Goal: Task Accomplishment & Management: Use online tool/utility

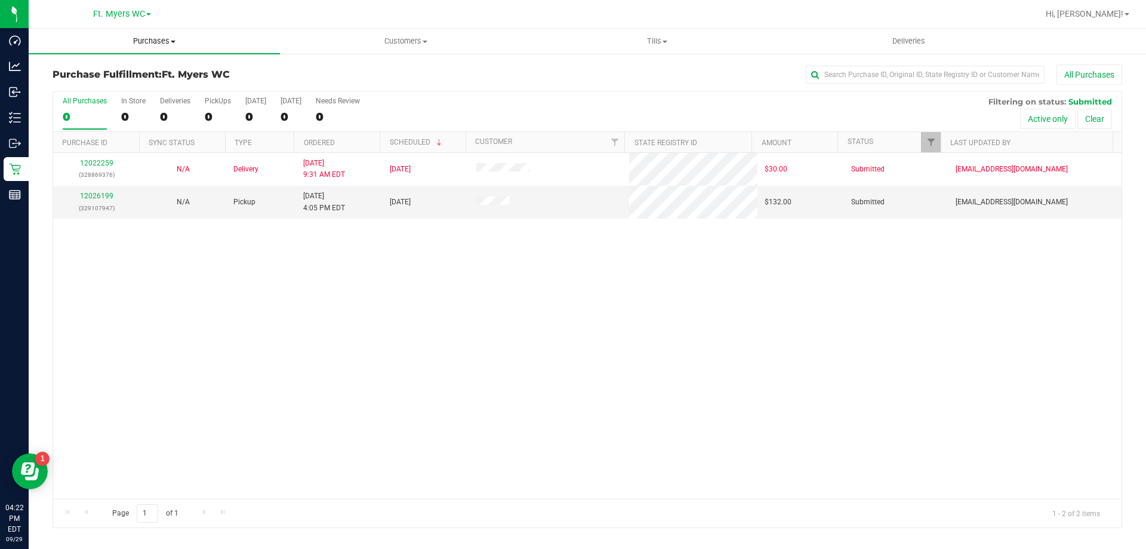
click at [152, 37] on span "Purchases" at bounding box center [154, 41] width 251 height 11
click at [100, 80] on li "Fulfillment" at bounding box center [154, 86] width 251 height 14
click at [214, 118] on div "0" at bounding box center [218, 117] width 26 height 14
click at [0, 0] on input "PickUps 0" at bounding box center [0, 0] width 0 height 0
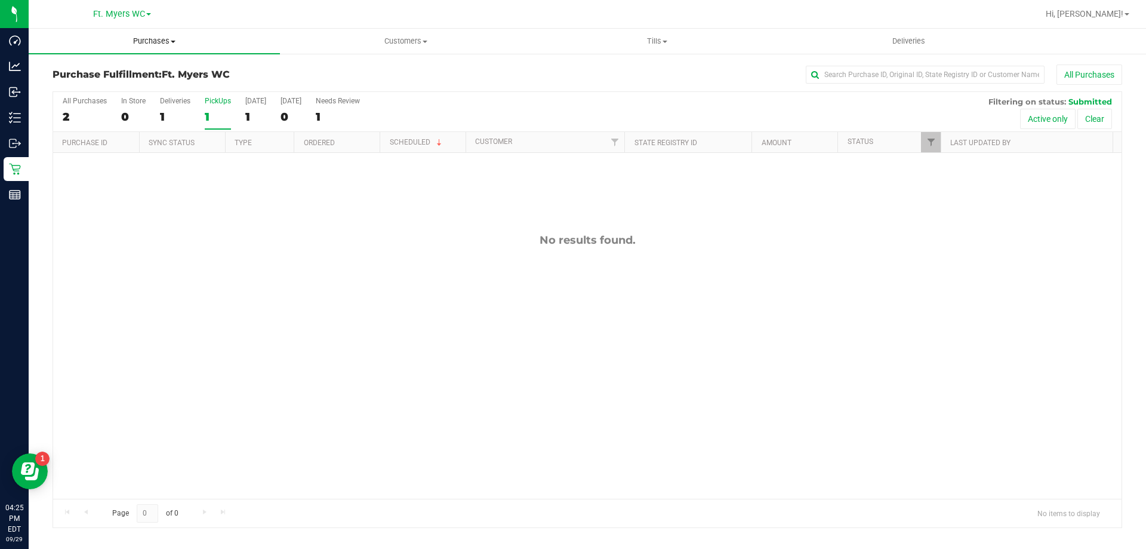
click at [152, 35] on uib-tab-heading "Purchases Summary of purchases Fulfillment All purchases" at bounding box center [154, 41] width 251 height 25
click at [93, 83] on span "Fulfillment" at bounding box center [66, 86] width 74 height 10
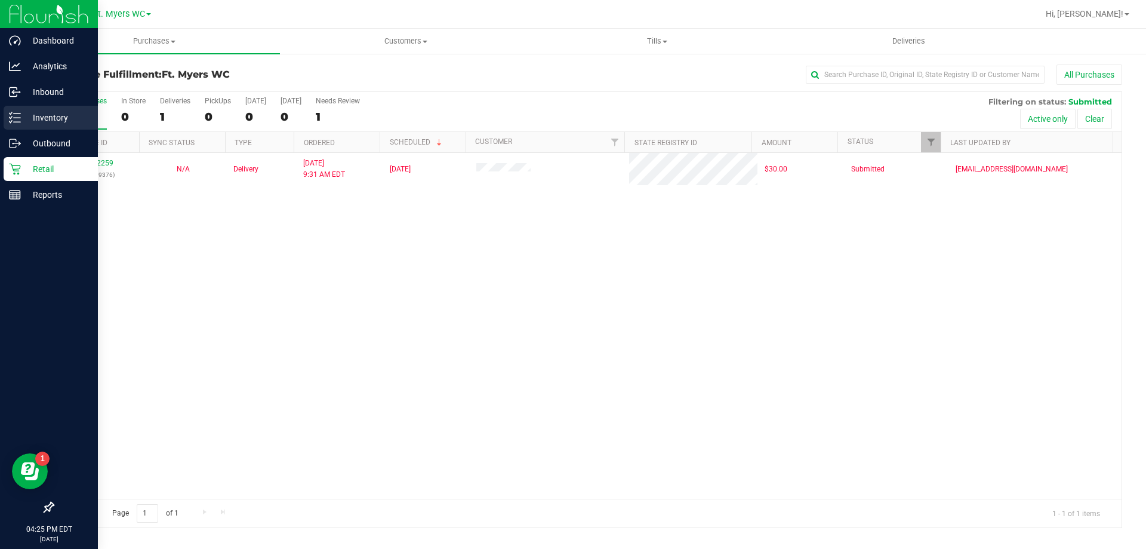
click at [40, 110] on p "Inventory" at bounding box center [57, 117] width 72 height 14
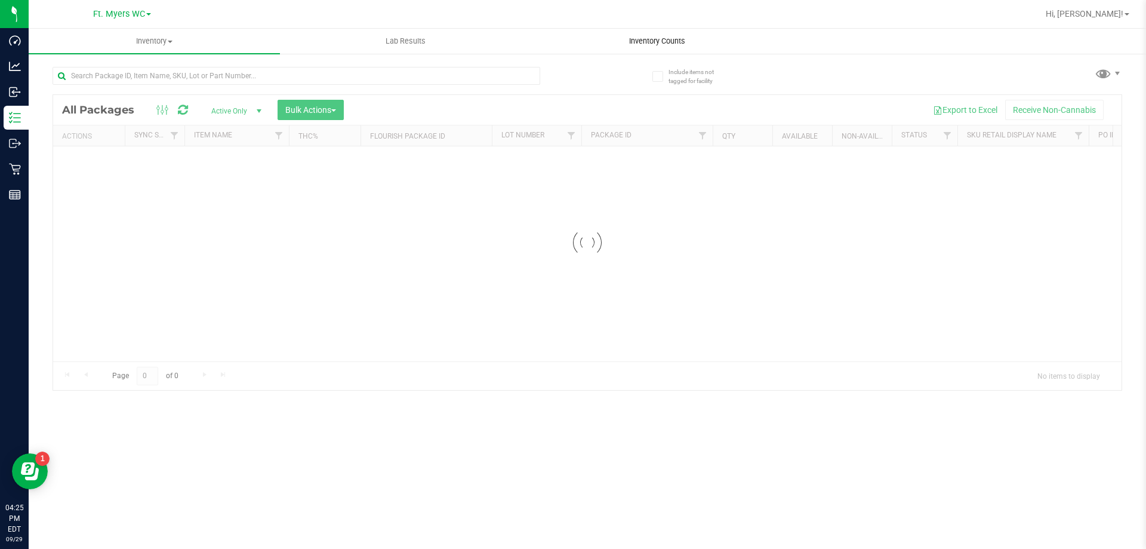
click at [691, 38] on span "Inventory Counts" at bounding box center [657, 41] width 88 height 11
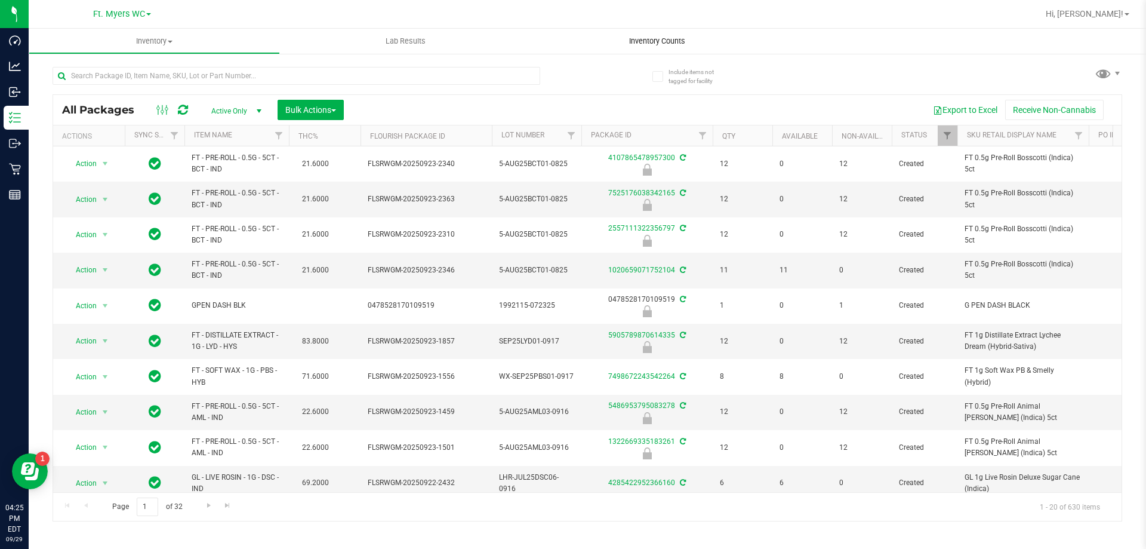
click at [649, 45] on span "Inventory Counts" at bounding box center [657, 41] width 88 height 11
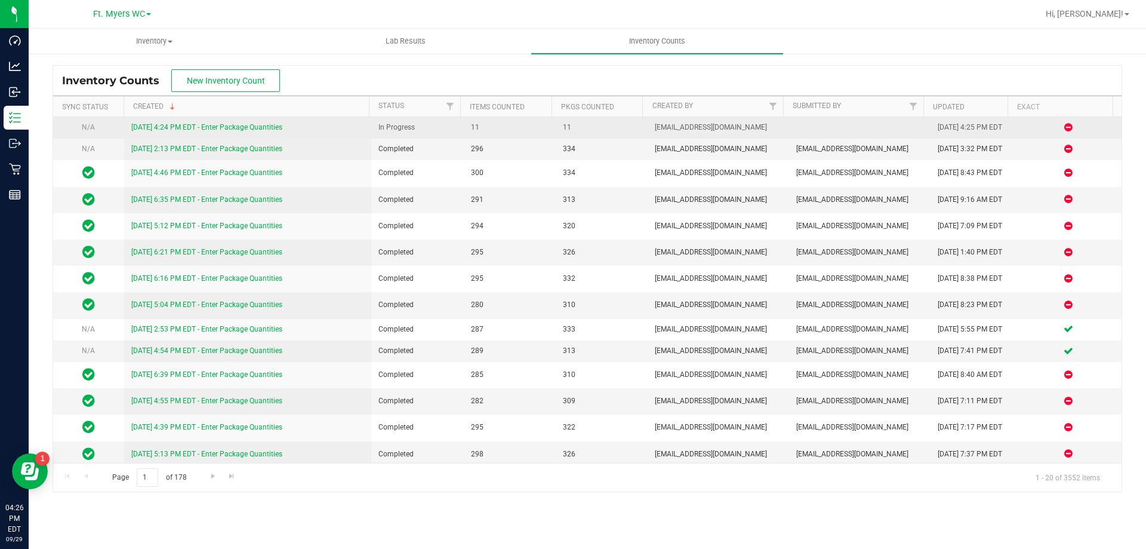
click at [245, 129] on link "[DATE] 4:24 PM EDT - Enter Package Quantities" at bounding box center [206, 127] width 151 height 8
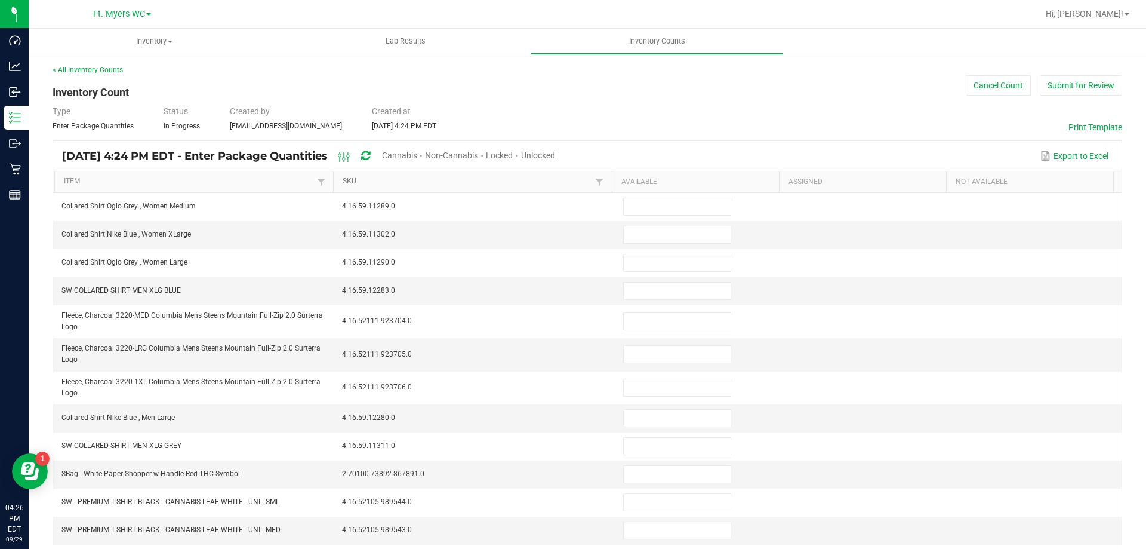
click at [374, 177] on link "SKU" at bounding box center [468, 182] width 250 height 10
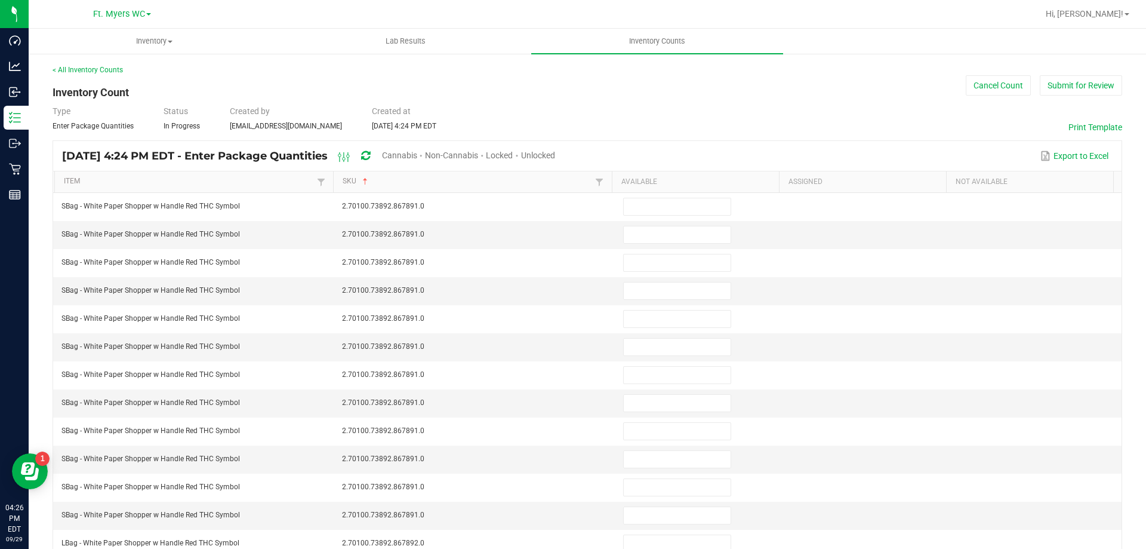
click at [555, 152] on span "Unlocked" at bounding box center [538, 155] width 34 height 10
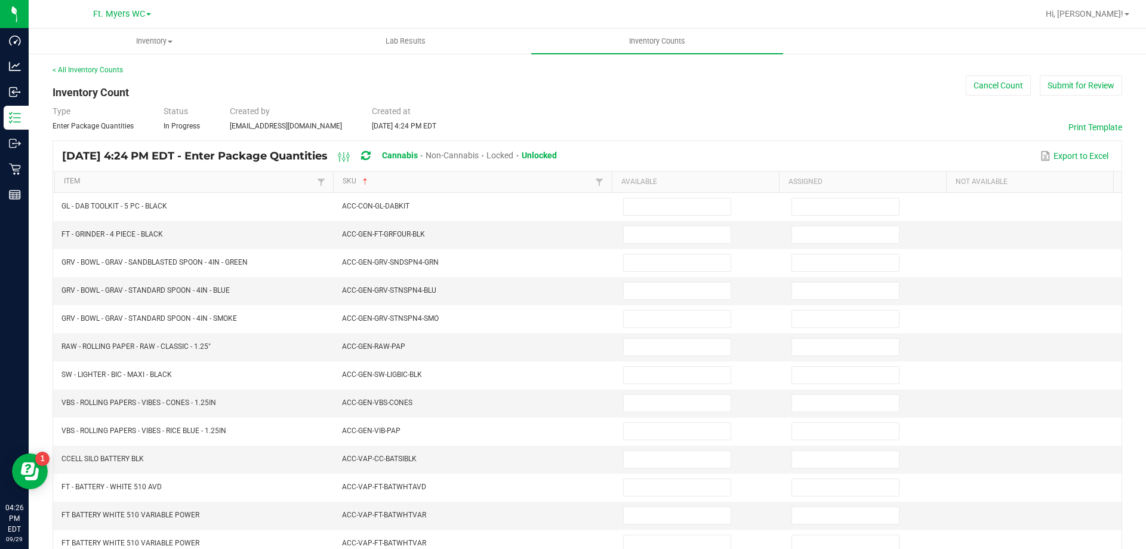
click at [164, 173] on th "Item" at bounding box center [193, 181] width 279 height 21
click at [163, 175] on th "Item" at bounding box center [193, 181] width 279 height 21
click at [163, 184] on link "Item" at bounding box center [189, 182] width 250 height 10
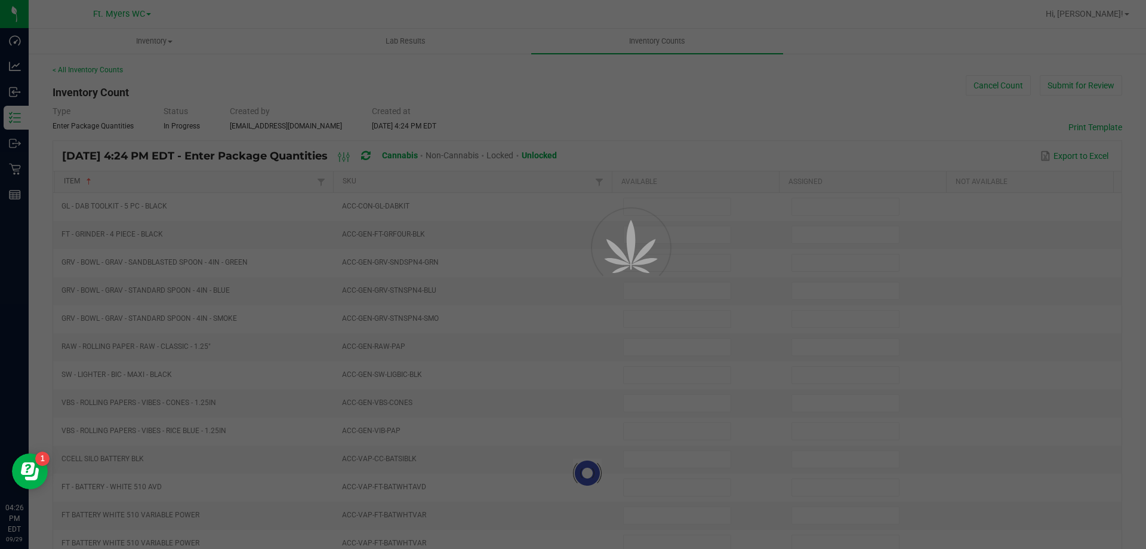
type input "18"
type input "0"
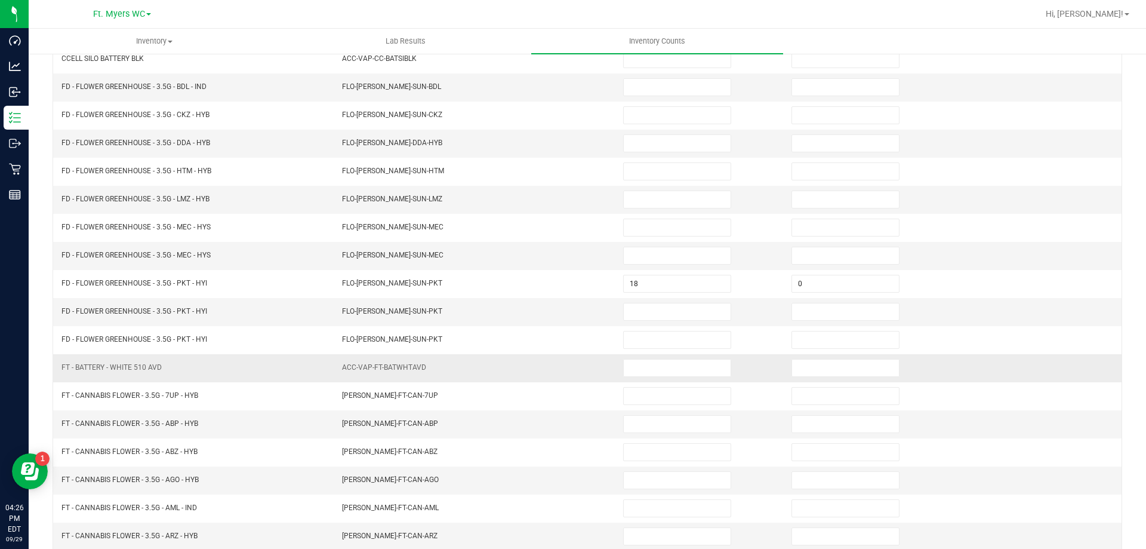
scroll to position [248, 0]
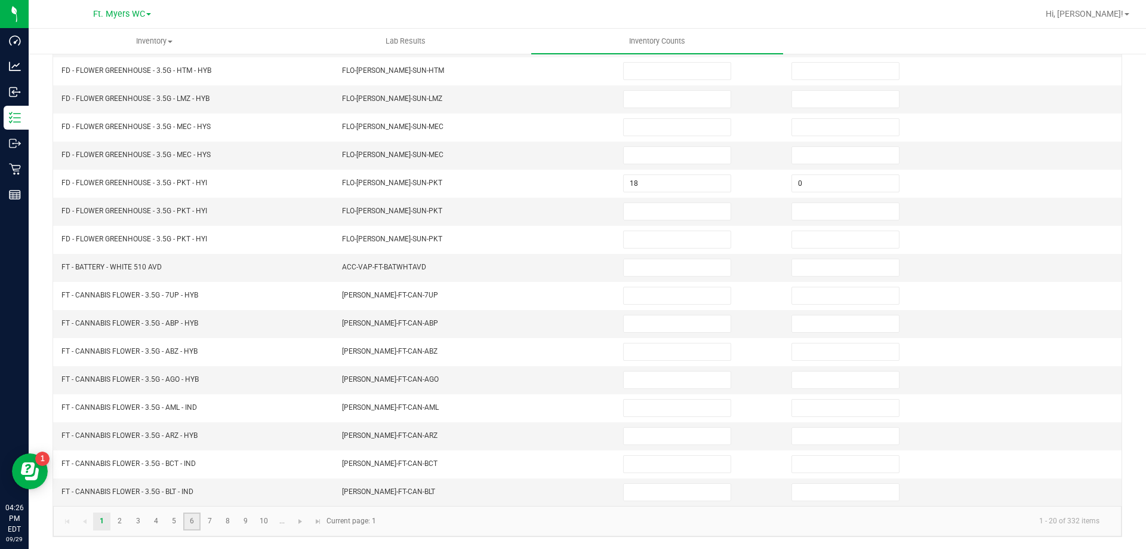
click at [193, 528] on link "6" at bounding box center [191, 521] width 17 height 18
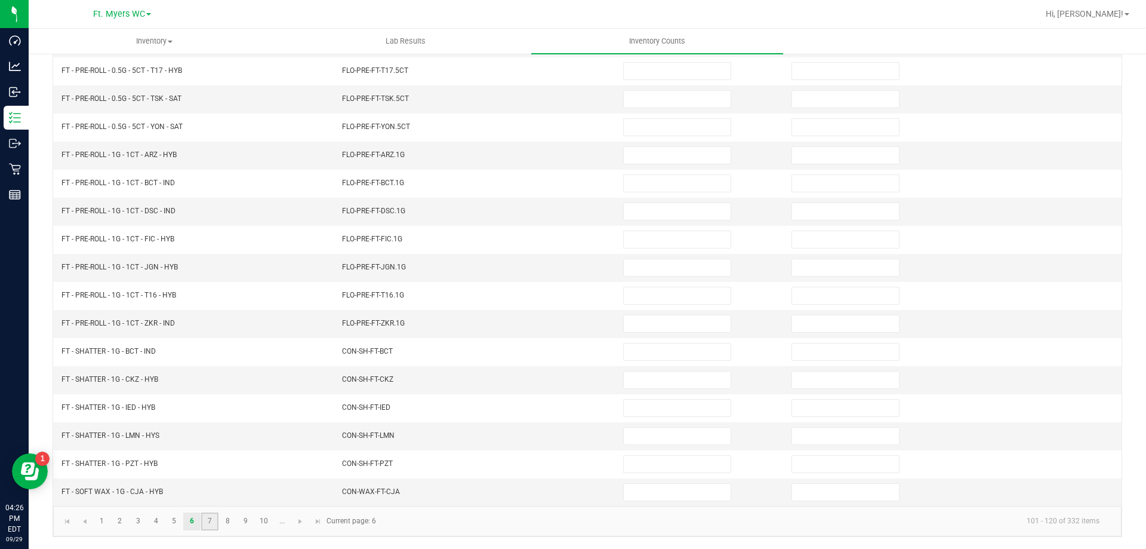
click at [207, 523] on link "7" at bounding box center [209, 521] width 17 height 18
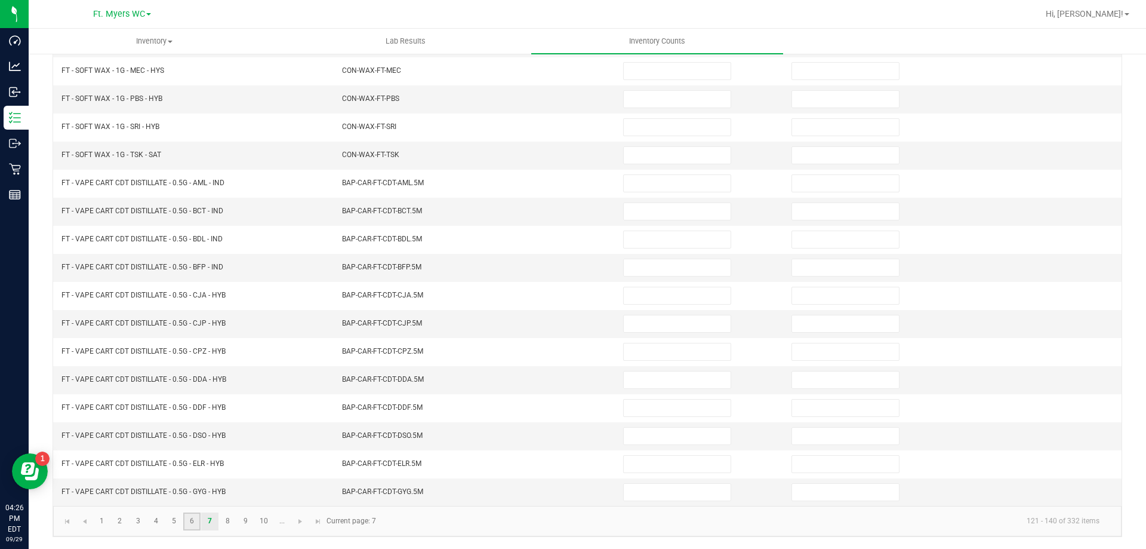
click at [199, 522] on link "6" at bounding box center [191, 521] width 17 height 18
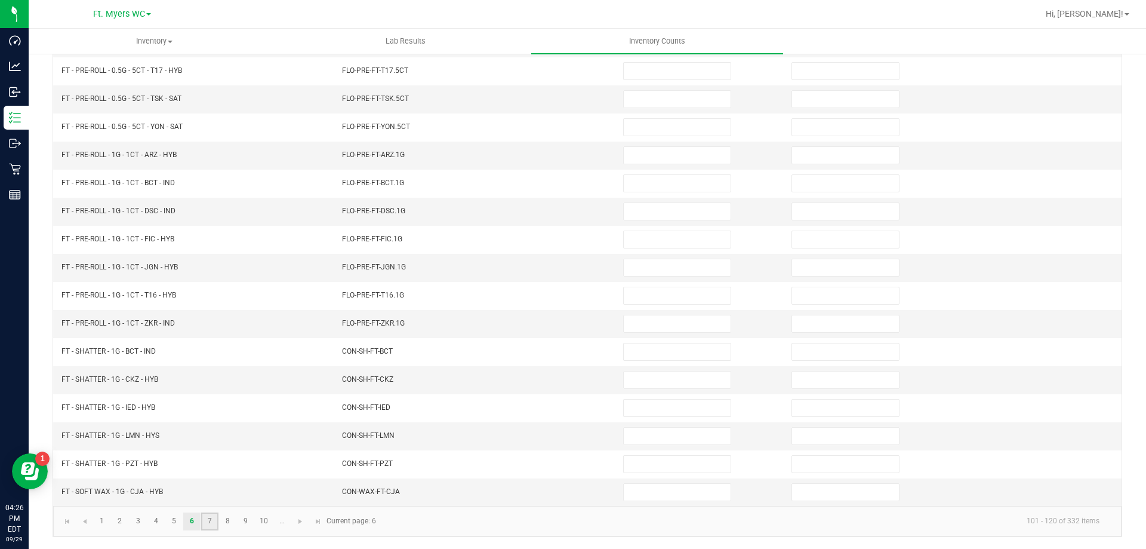
click at [210, 518] on link "7" at bounding box center [209, 521] width 17 height 18
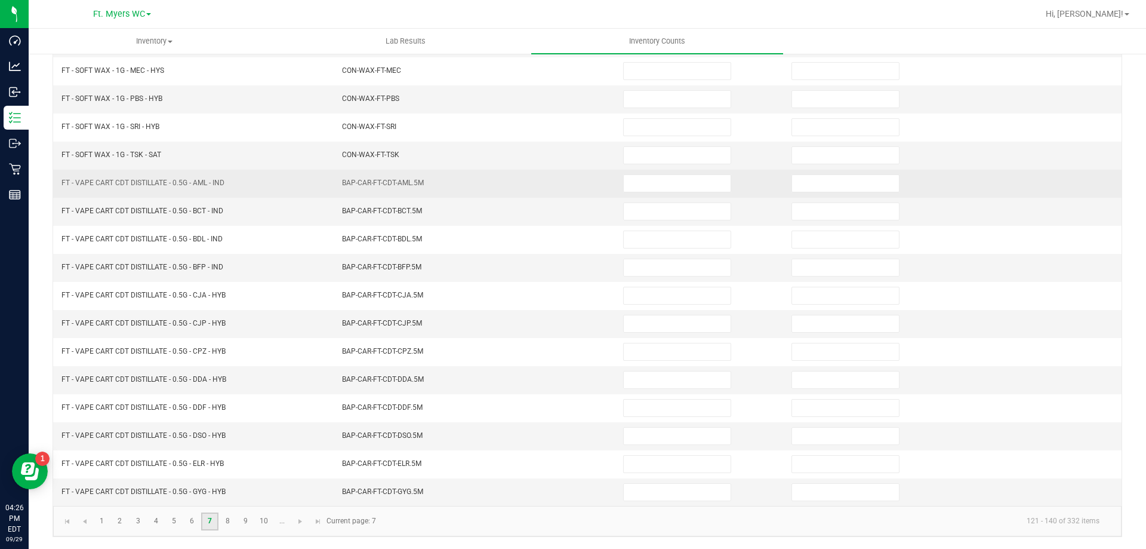
scroll to position [0, 0]
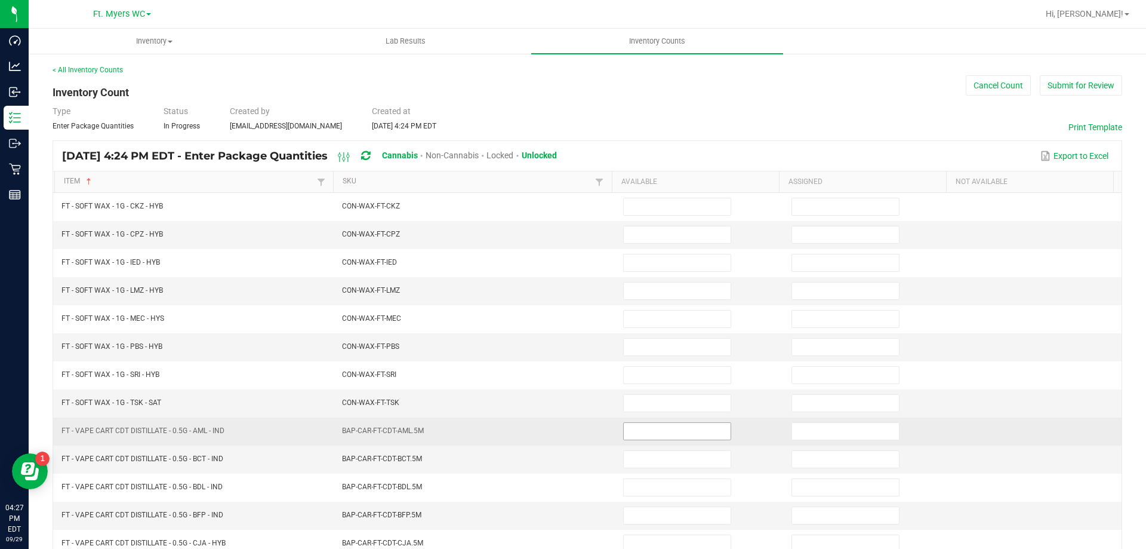
click at [665, 433] on input at bounding box center [677, 431] width 107 height 17
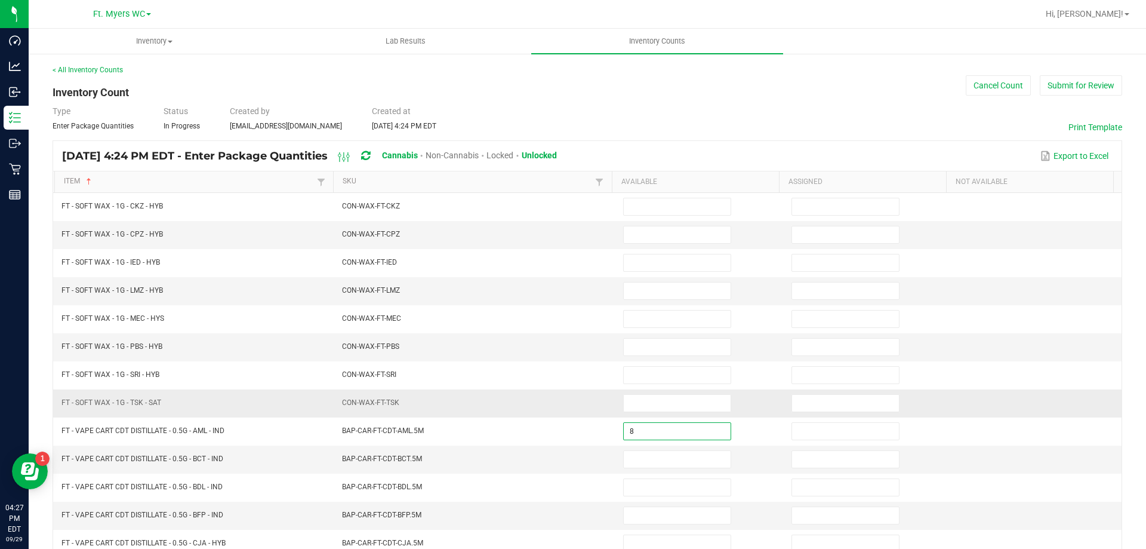
type input "8"
type input "0"
type input "9"
type input "0"
type input "10"
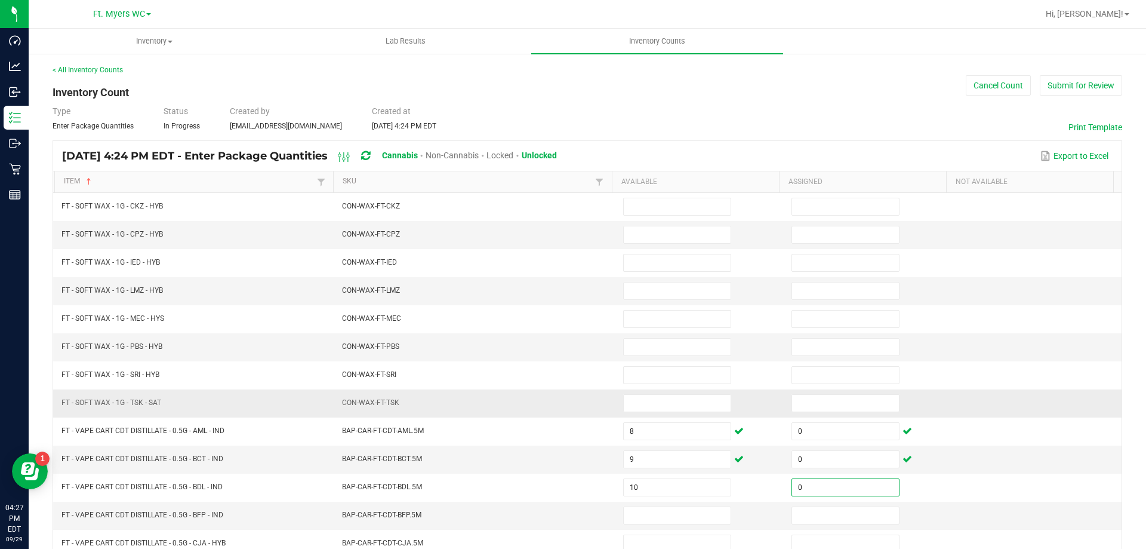
type input "0"
type input "8"
type input "0"
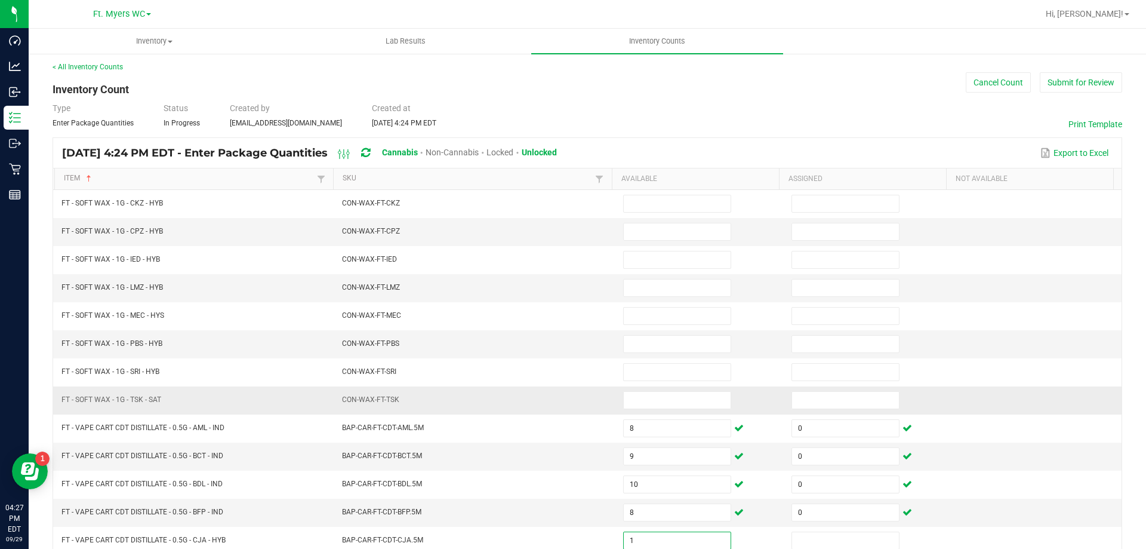
type input "1"
type input "0"
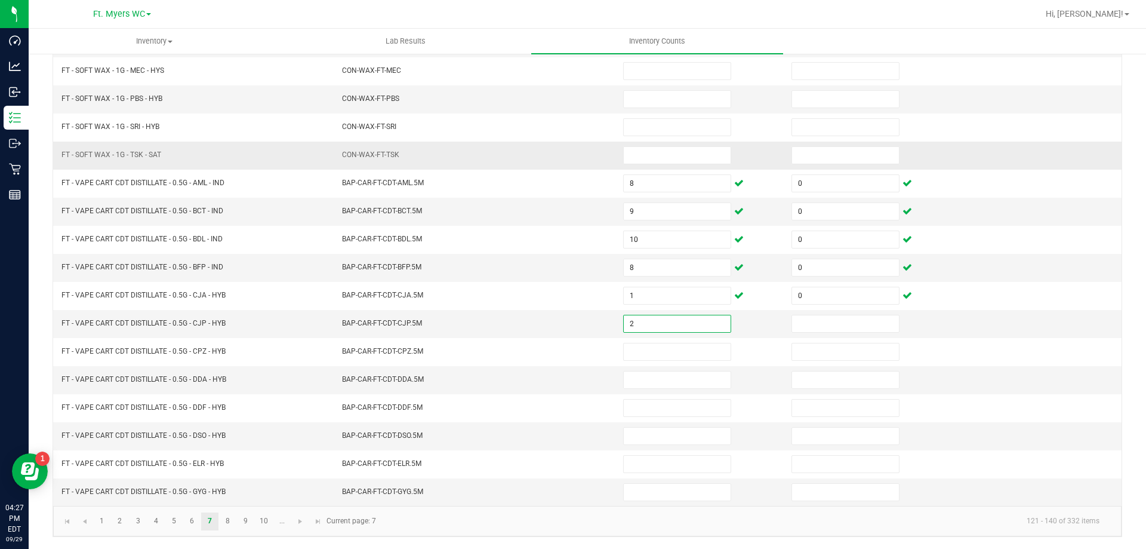
type input "2"
type input "0"
type input "6"
type input "0"
type input "2"
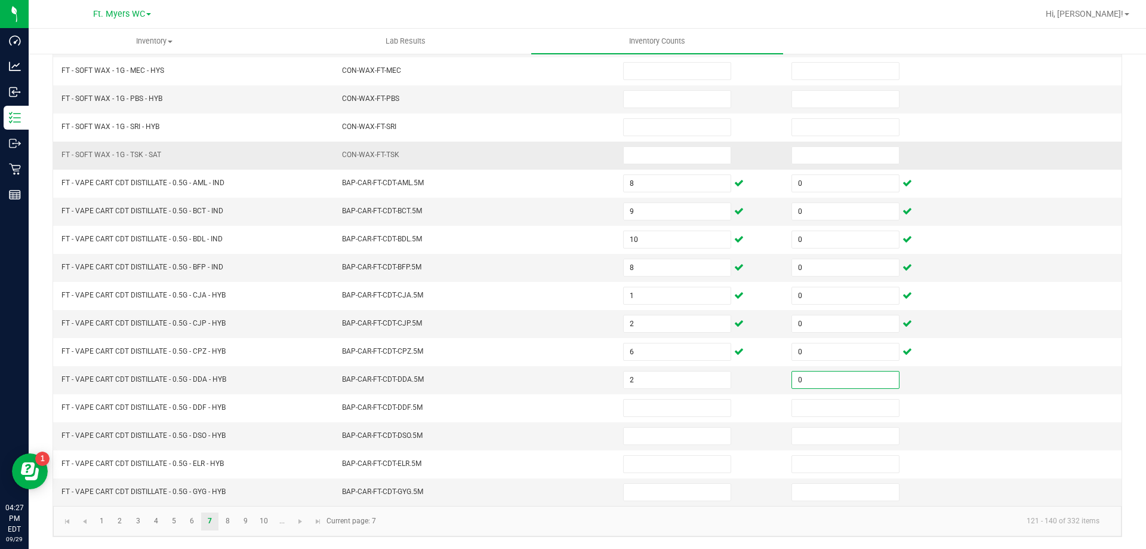
type input "0"
type input "2"
type input "0"
type input "7"
type input "0"
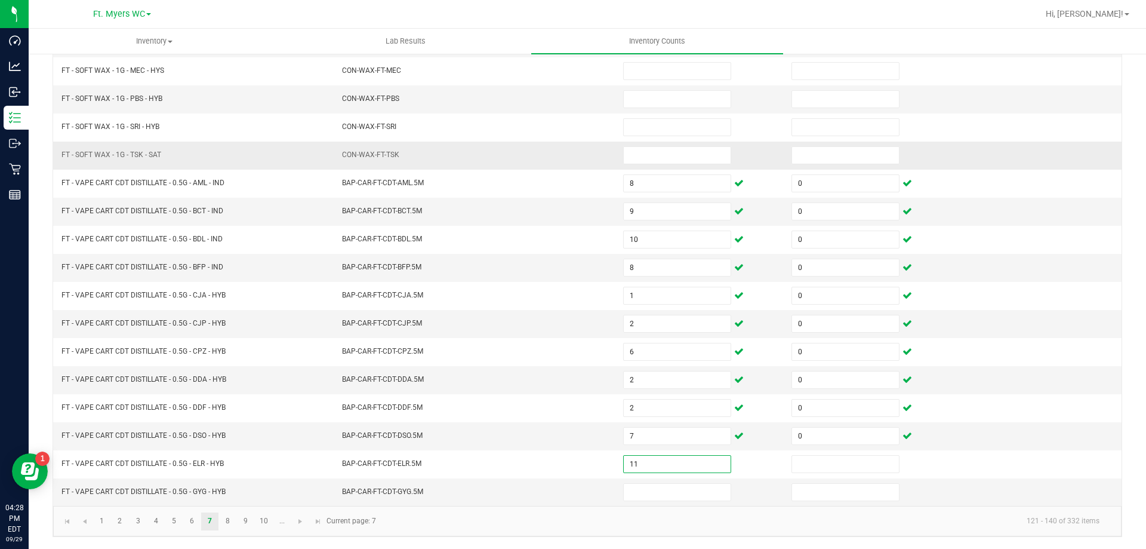
type input "11"
type input "0"
type input "9"
type input "0"
click at [222, 520] on link "8" at bounding box center [227, 521] width 17 height 18
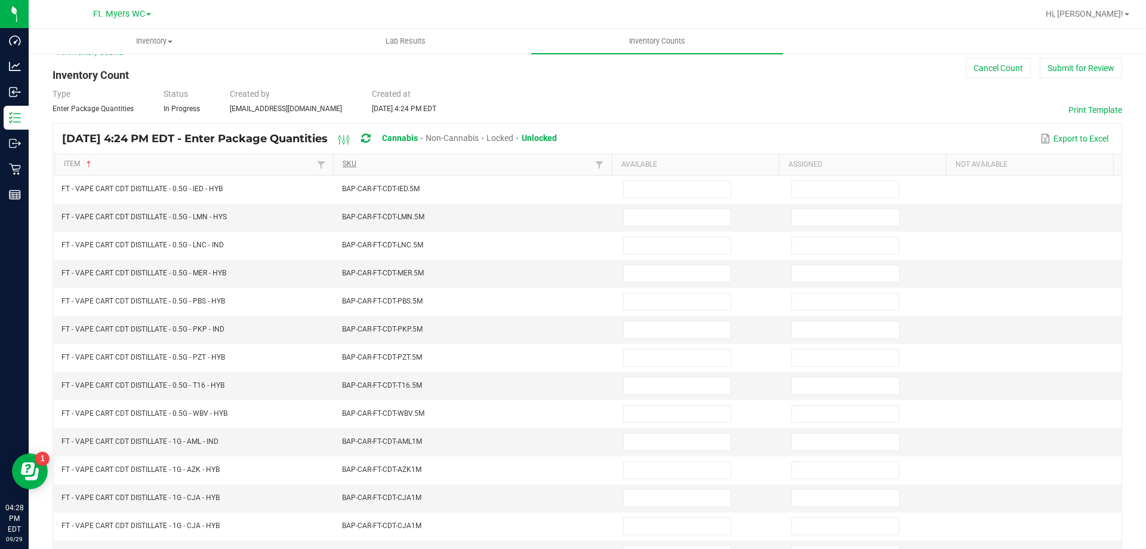
scroll to position [9, 0]
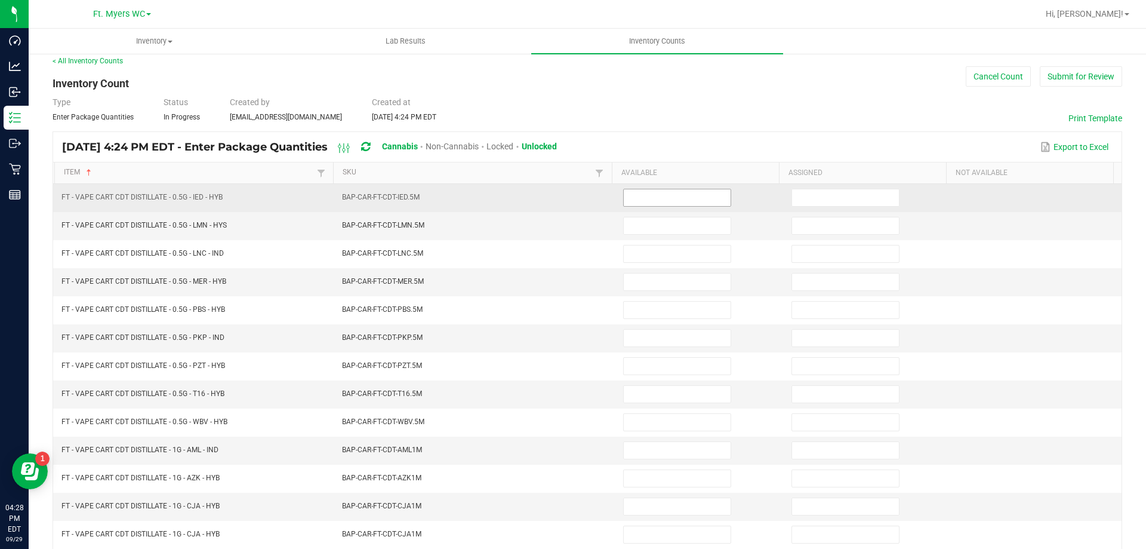
click at [646, 198] on input at bounding box center [677, 197] width 107 height 17
type input "1"
type input "0"
type input "8"
type input "0"
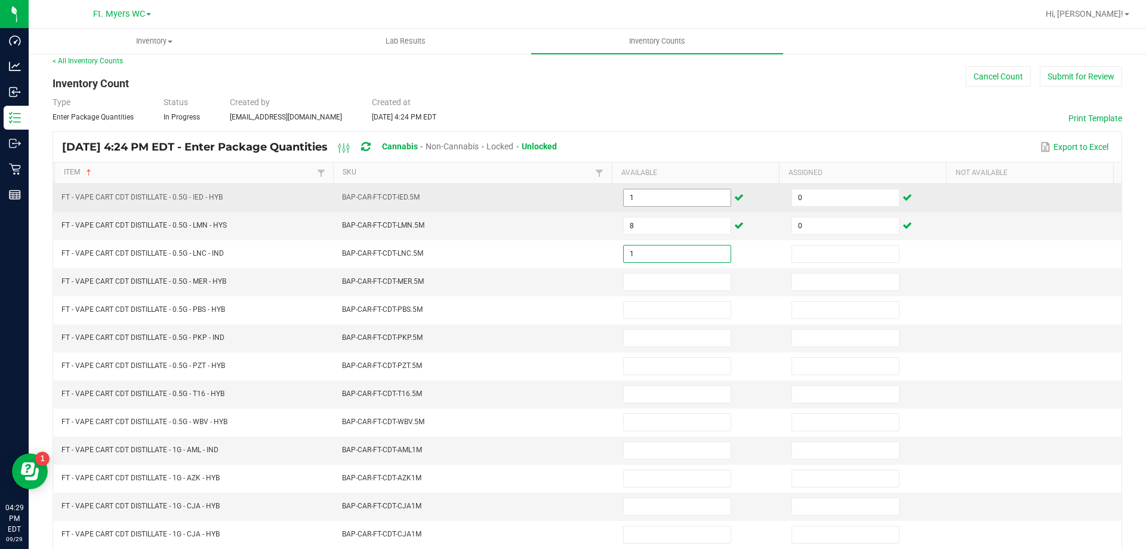
type input "1"
type input "0"
type input "4"
type input "0"
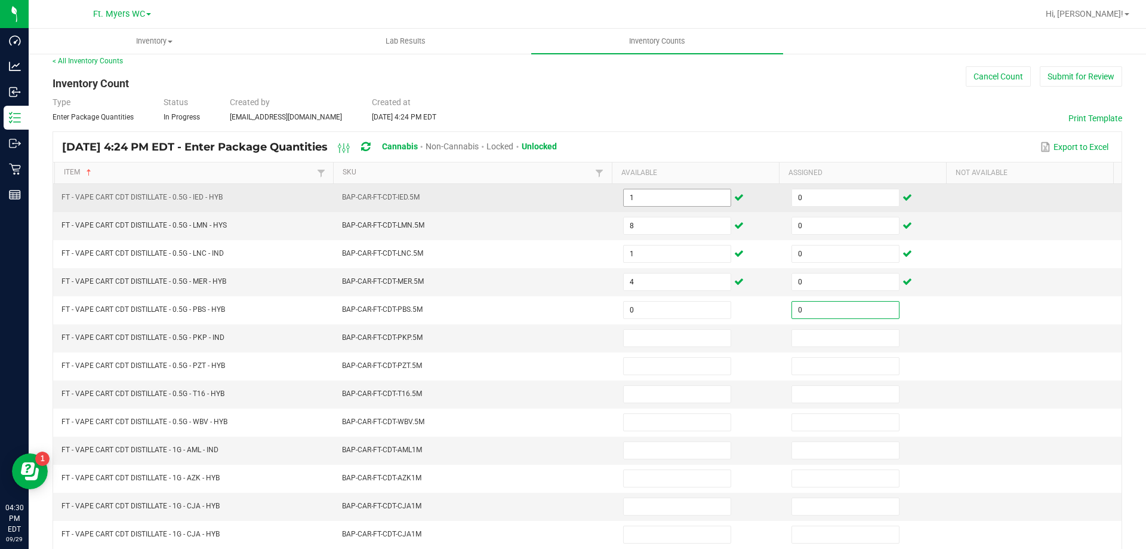
type input "0"
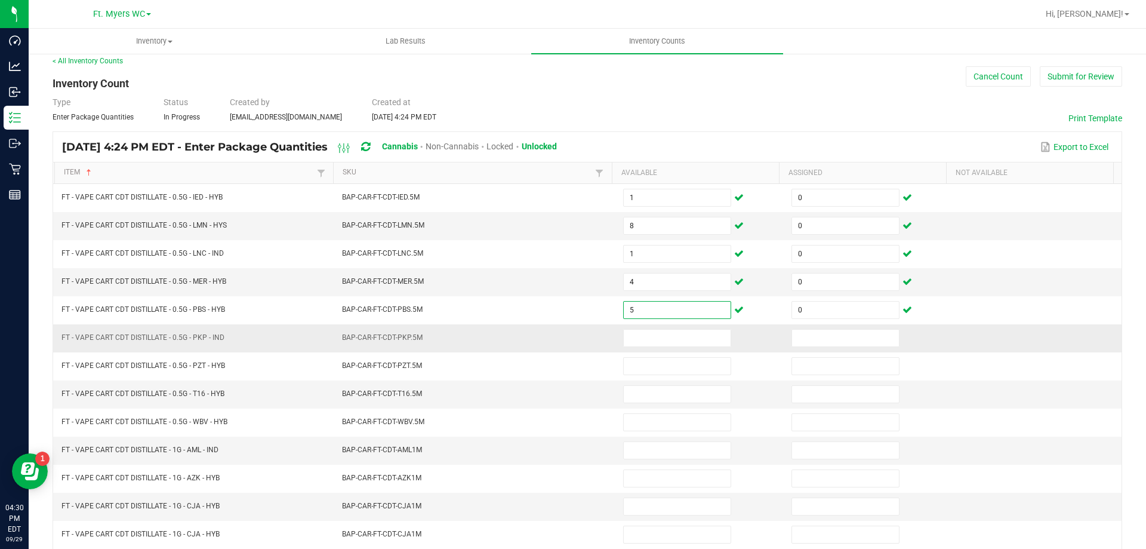
type input "5"
type input "1"
type input "0"
type input "2"
type input "0"
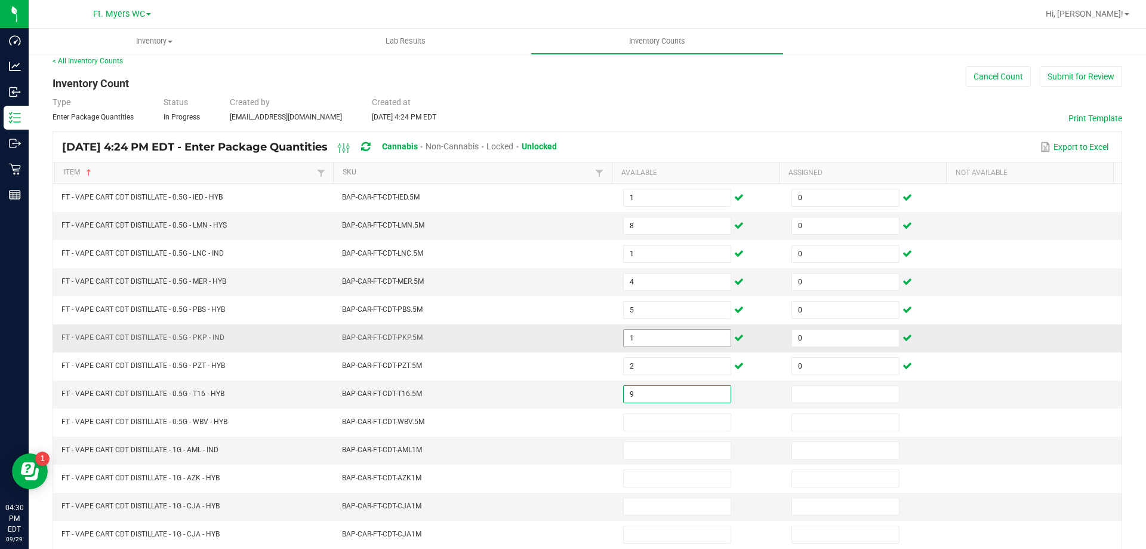
type input "9"
type input "0"
type input "3"
type input "0"
type input "6"
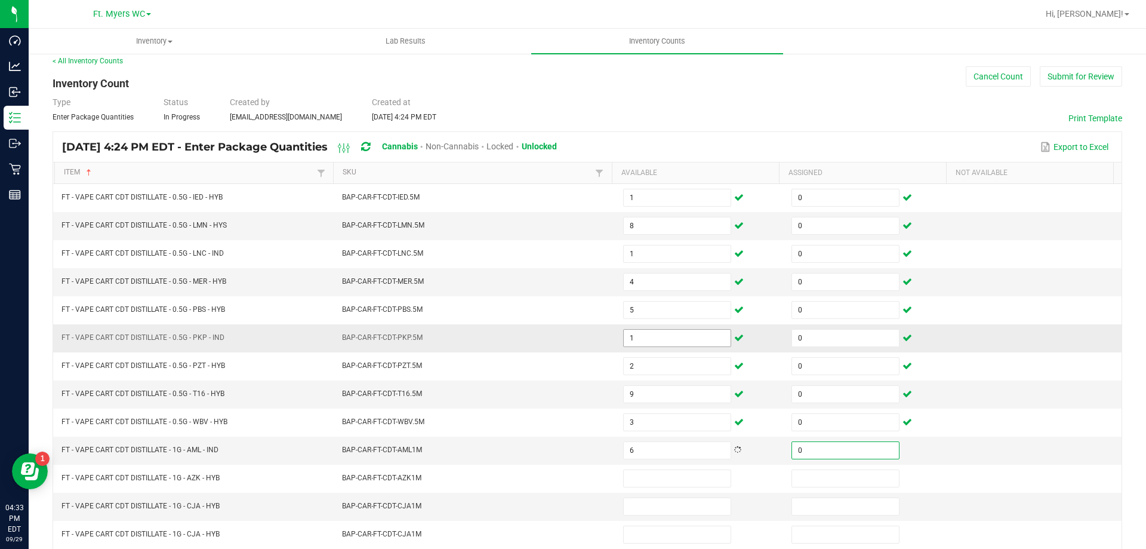
type input "0"
type input "9"
type input "0"
type input "10"
type input "0"
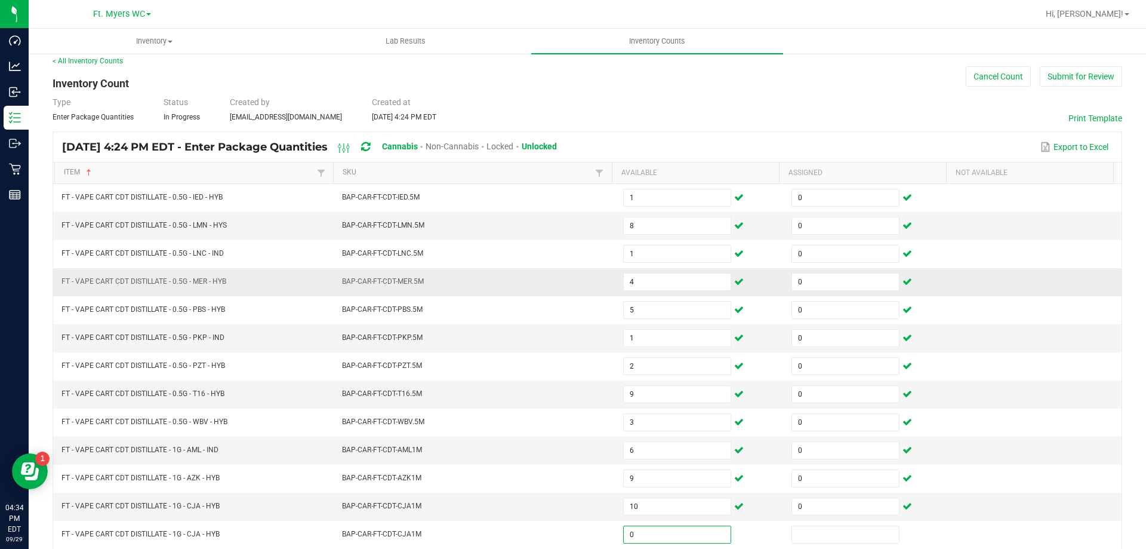
type input "0"
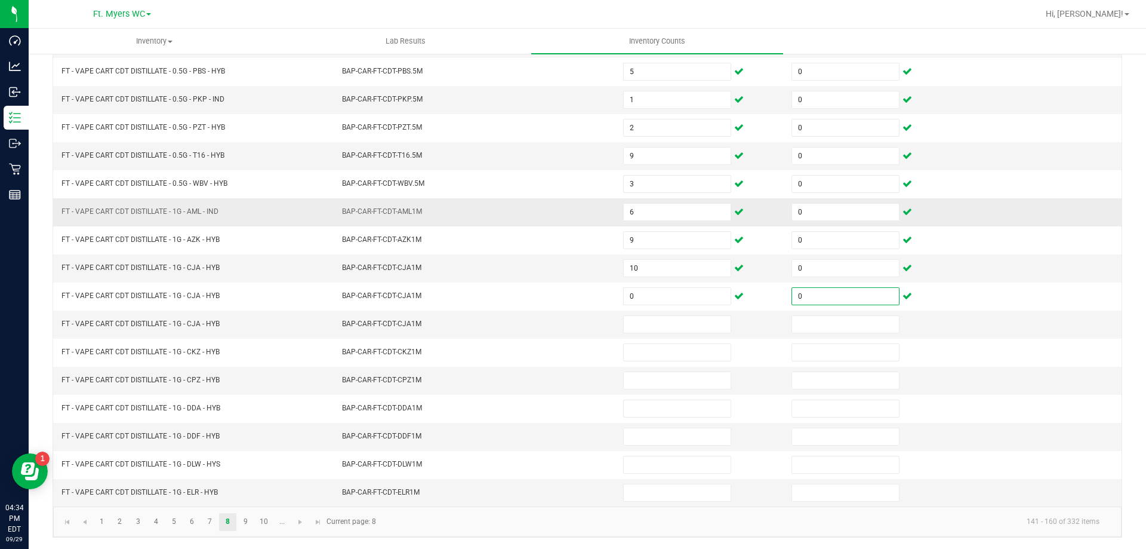
scroll to position [248, 0]
type input "0"
drag, startPoint x: 694, startPoint y: 324, endPoint x: 689, endPoint y: 219, distance: 104.6
click at [693, 323] on input at bounding box center [677, 323] width 107 height 17
type input "0"
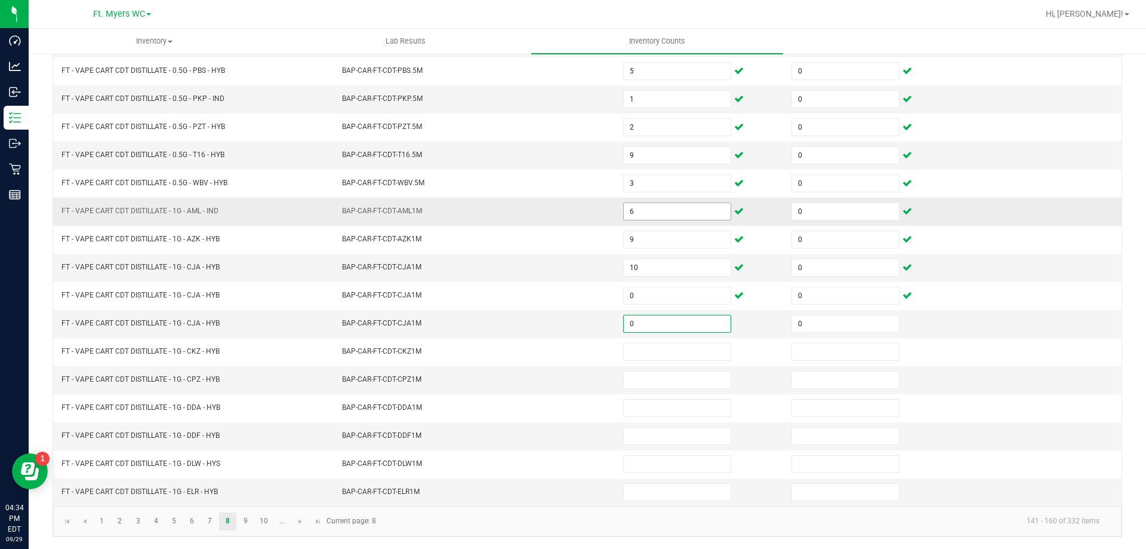
type input "0"
type input "9"
type input "0"
type input "9"
type input "0"
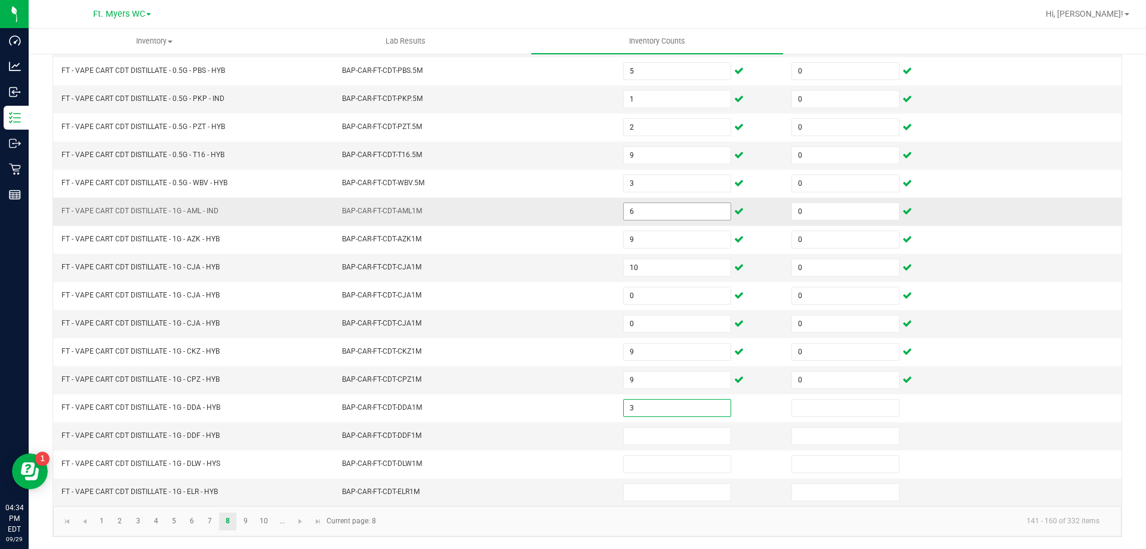
type input "3"
type input "0"
type input "5"
type input "0"
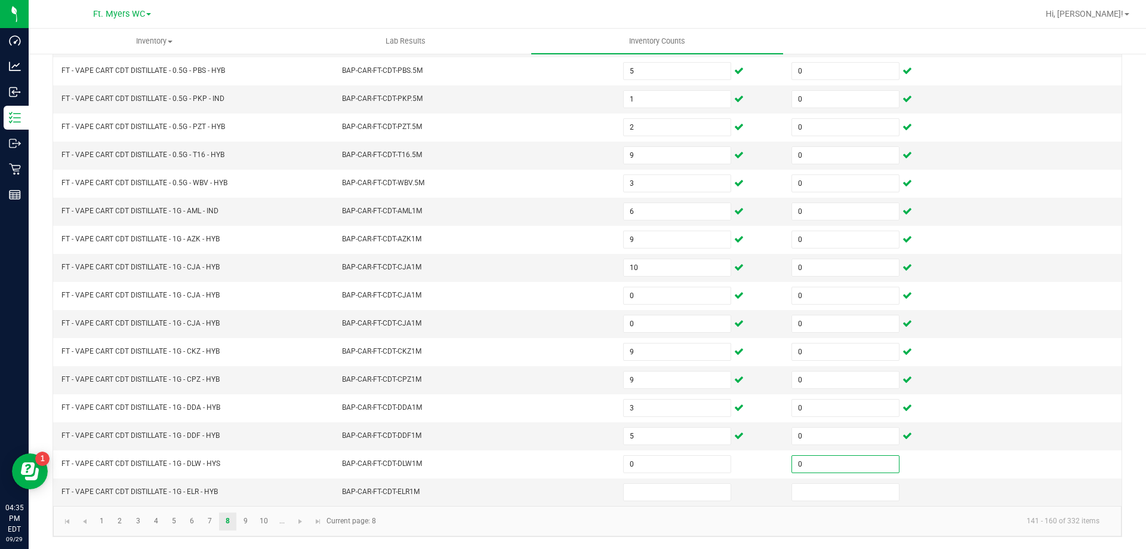
type input "0"
type input "10"
type input "0"
click at [248, 522] on link "9" at bounding box center [245, 521] width 17 height 18
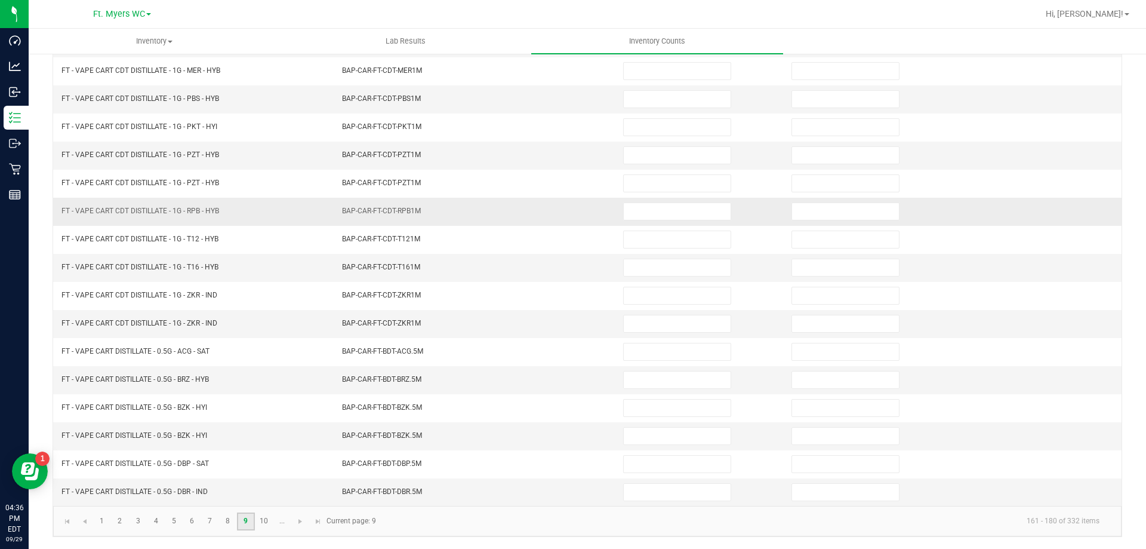
scroll to position [0, 0]
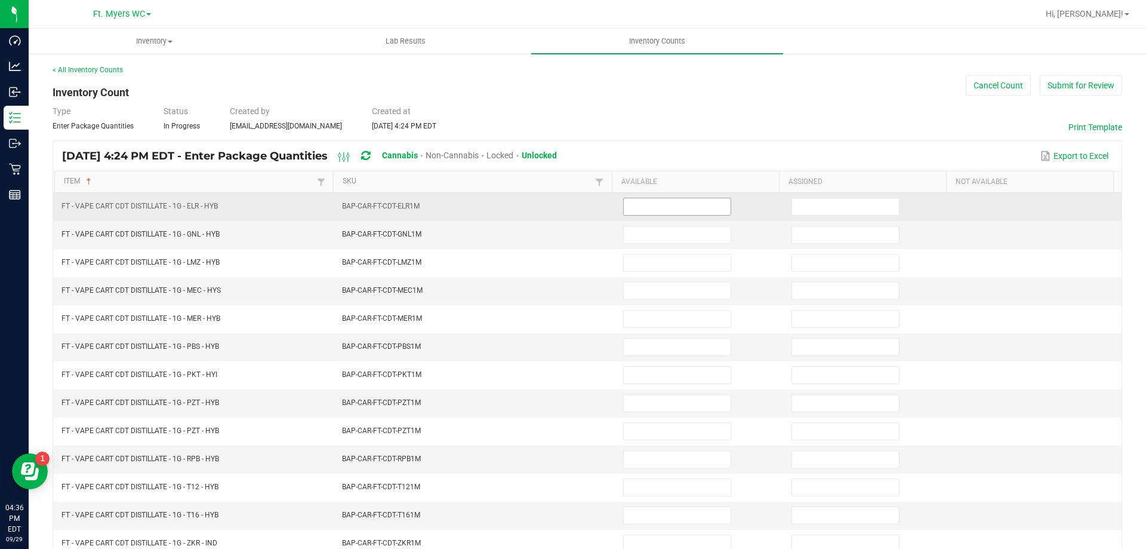
click at [669, 206] on input at bounding box center [677, 206] width 107 height 17
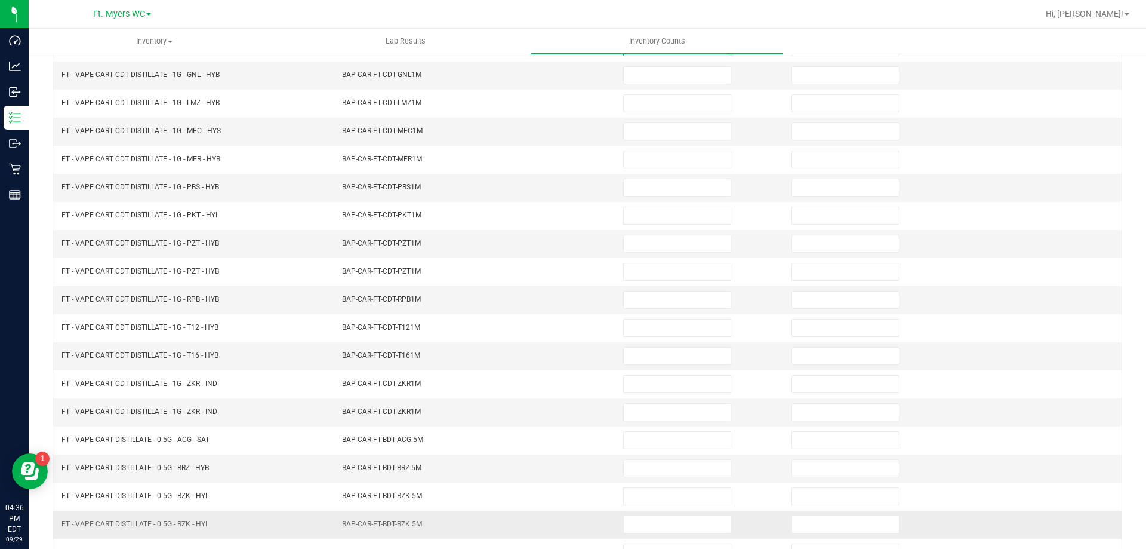
scroll to position [248, 0]
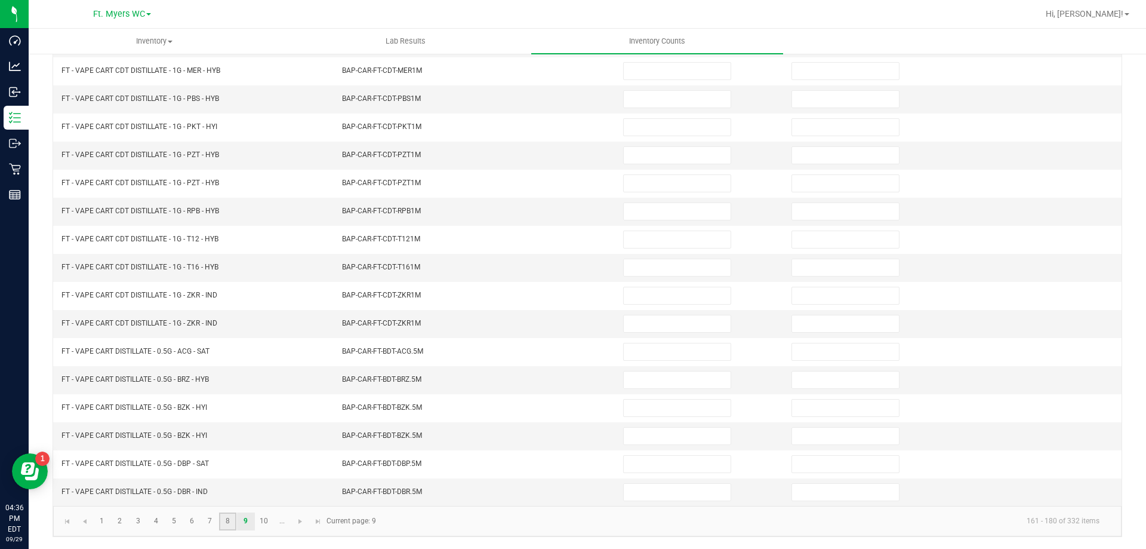
click at [225, 521] on link "8" at bounding box center [227, 521] width 17 height 18
type input "1"
type input "8"
type input "1"
type input "4"
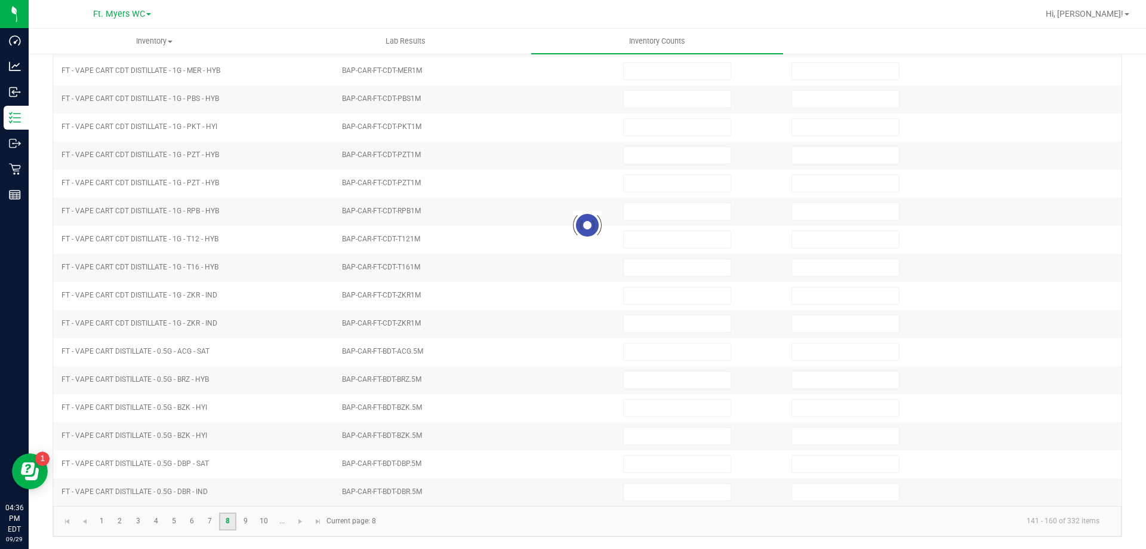
type input "5"
type input "1"
type input "2"
type input "9"
type input "3"
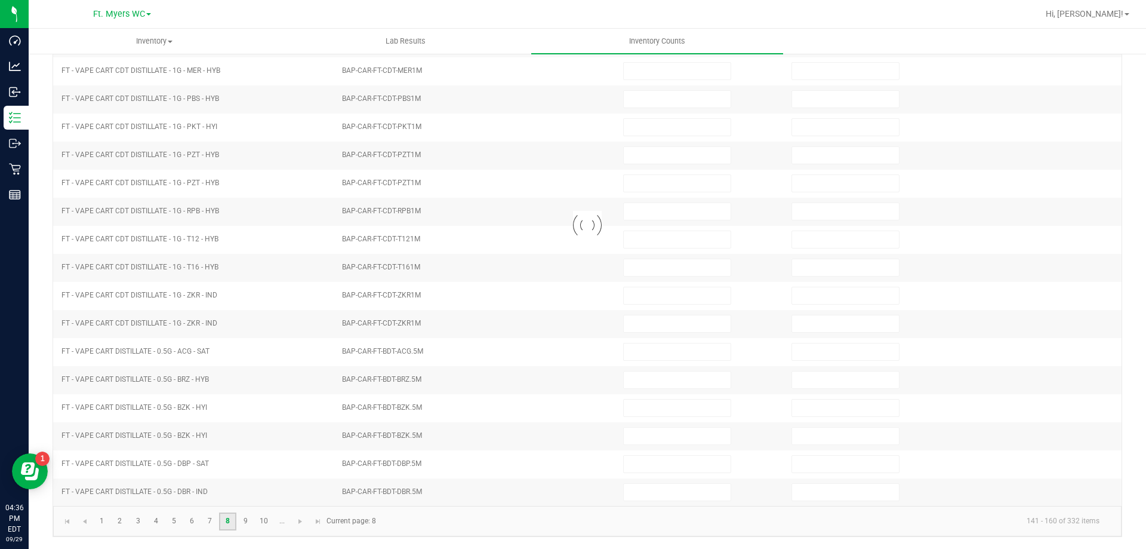
type input "6"
type input "9"
type input "10"
type input "0"
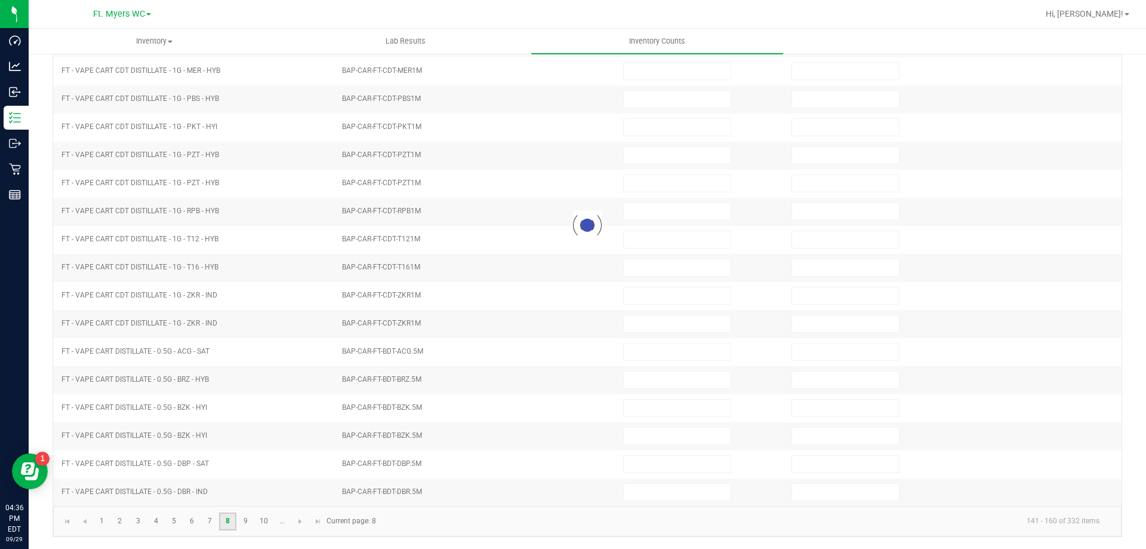
type input "9"
type input "3"
type input "0"
type input "10"
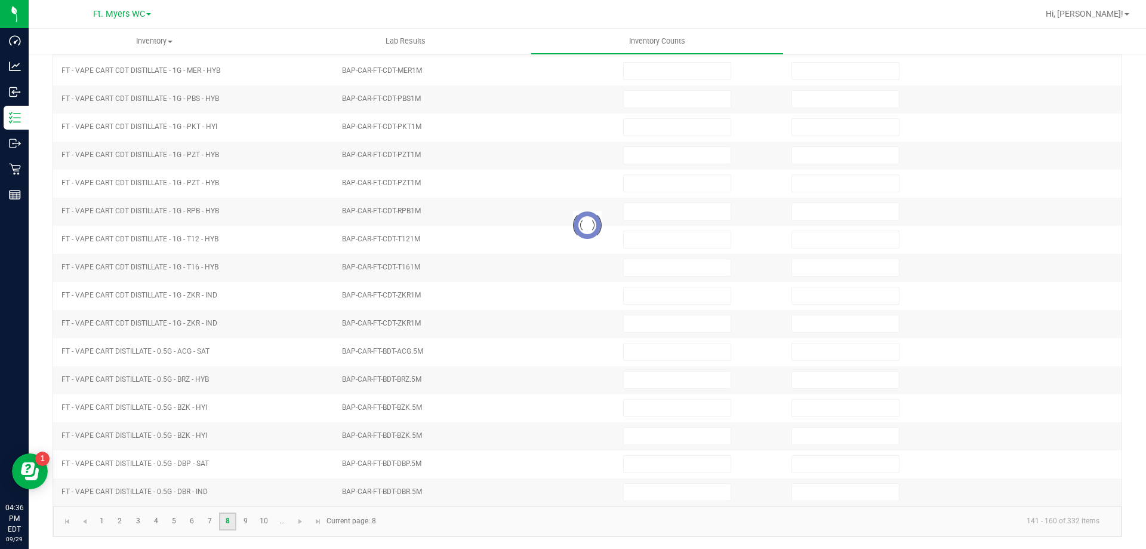
type input "0"
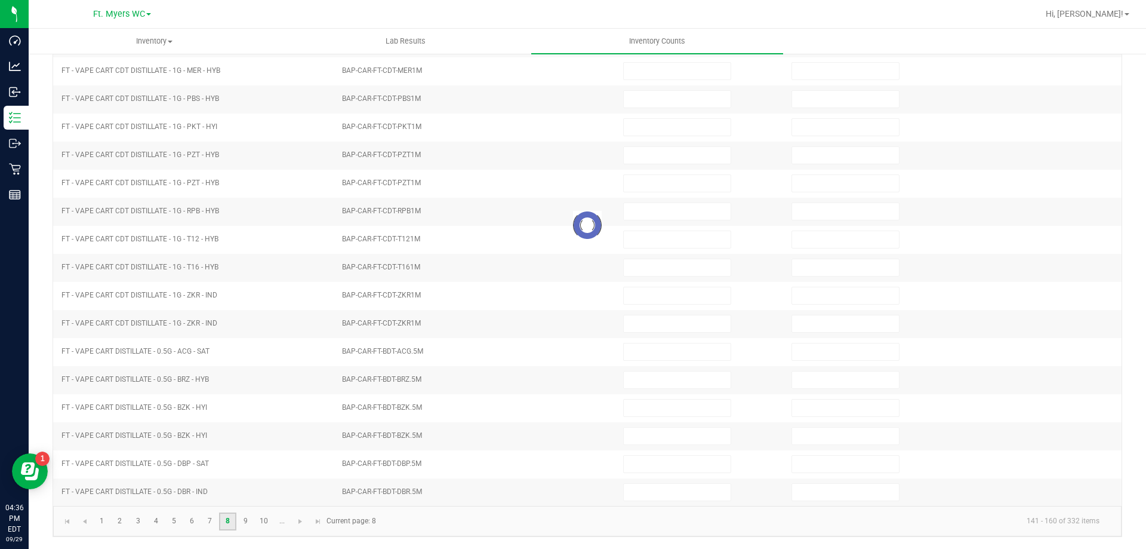
type input "0"
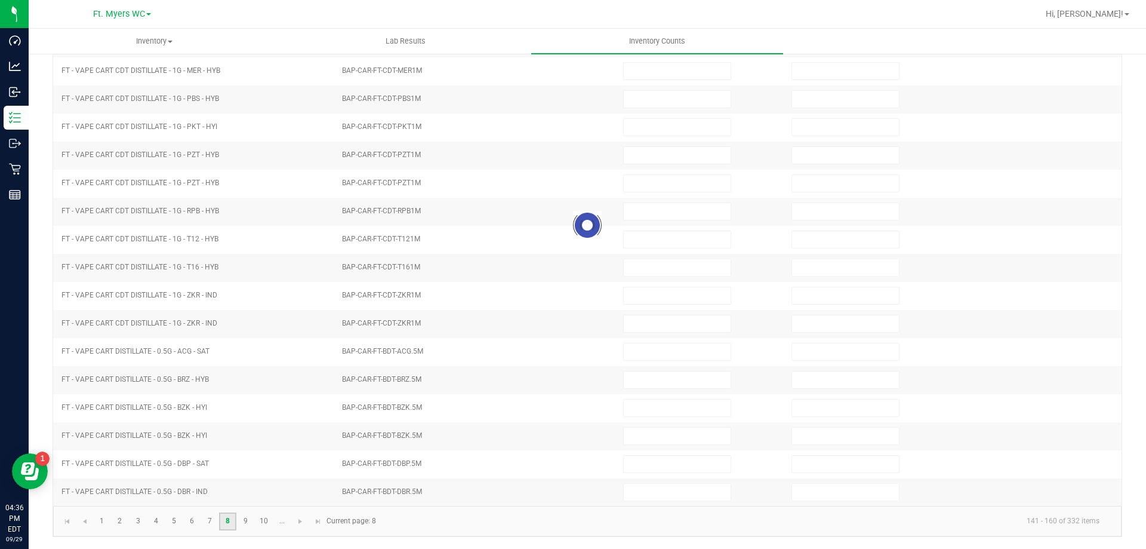
type input "0"
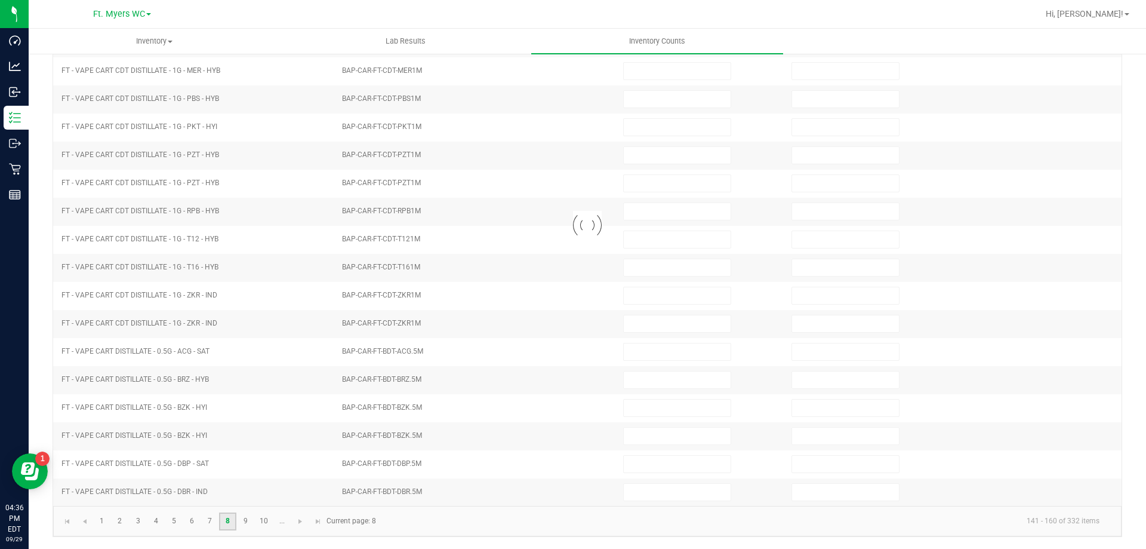
type input "0"
type input "5"
type input "0"
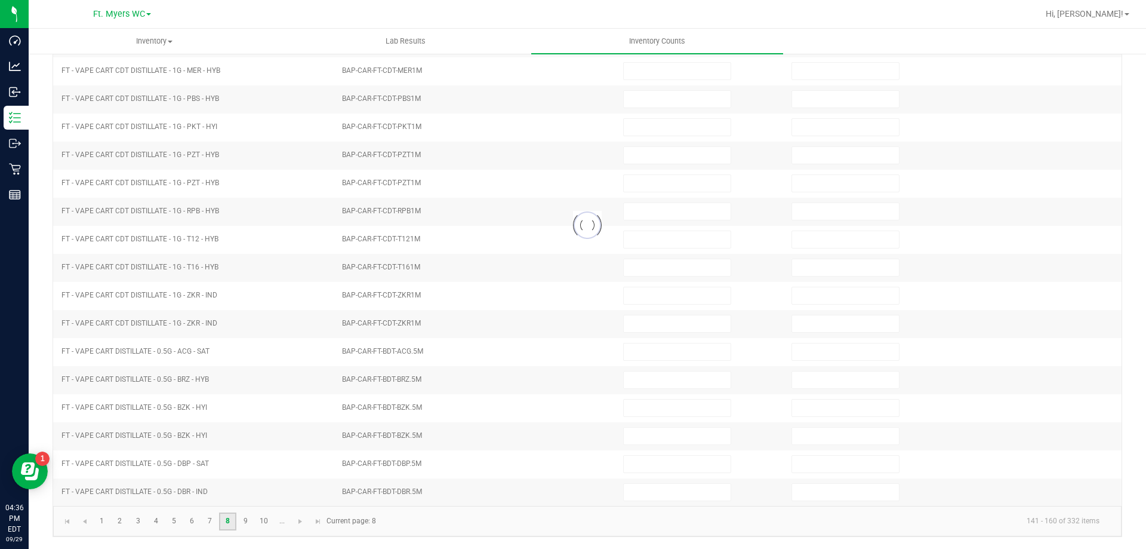
type input "0"
click at [249, 521] on link "9" at bounding box center [245, 521] width 17 height 18
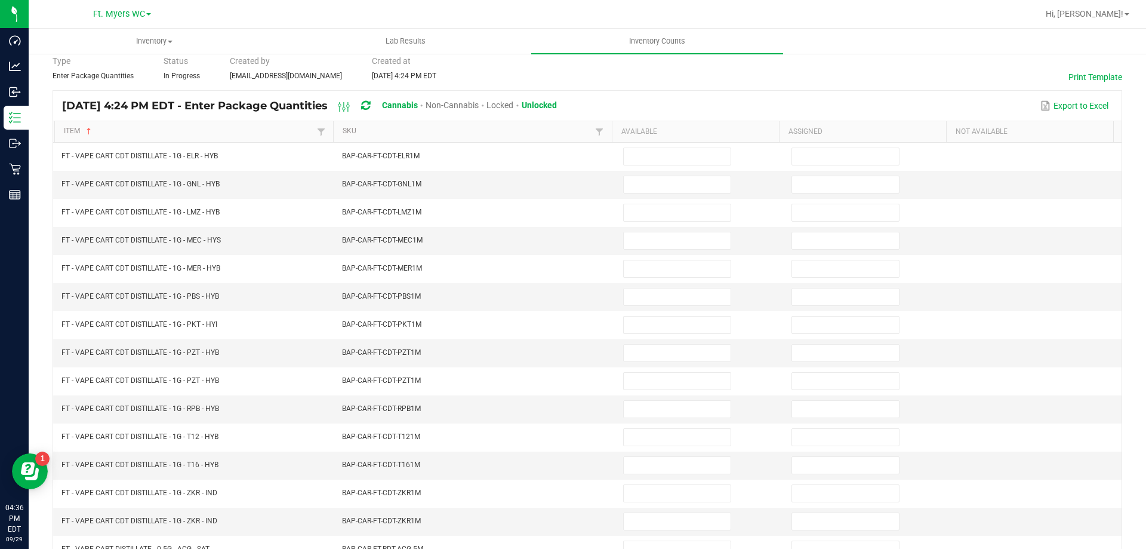
scroll to position [0, 0]
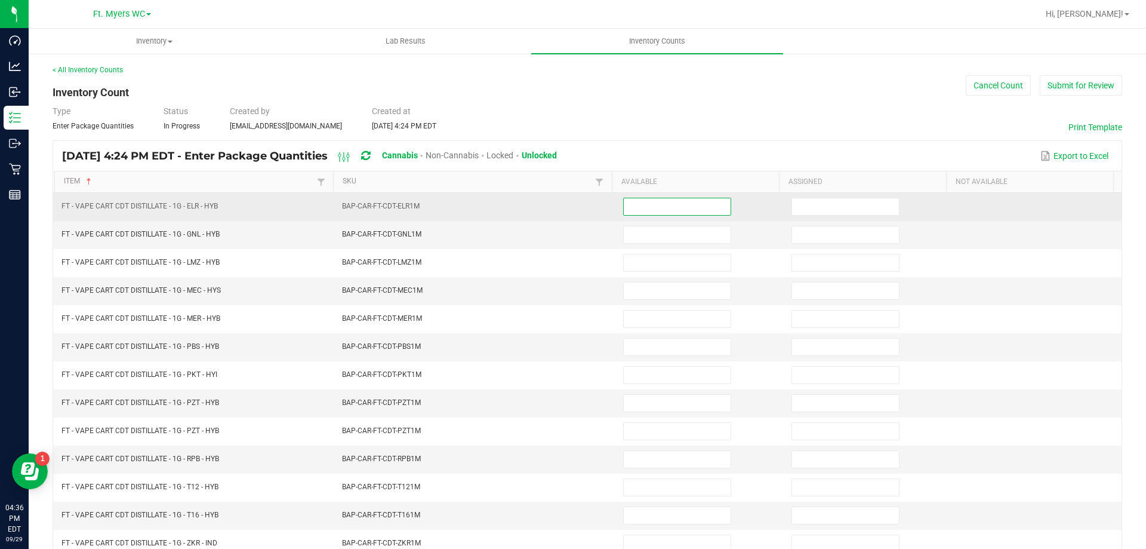
click at [653, 201] on input at bounding box center [677, 206] width 107 height 17
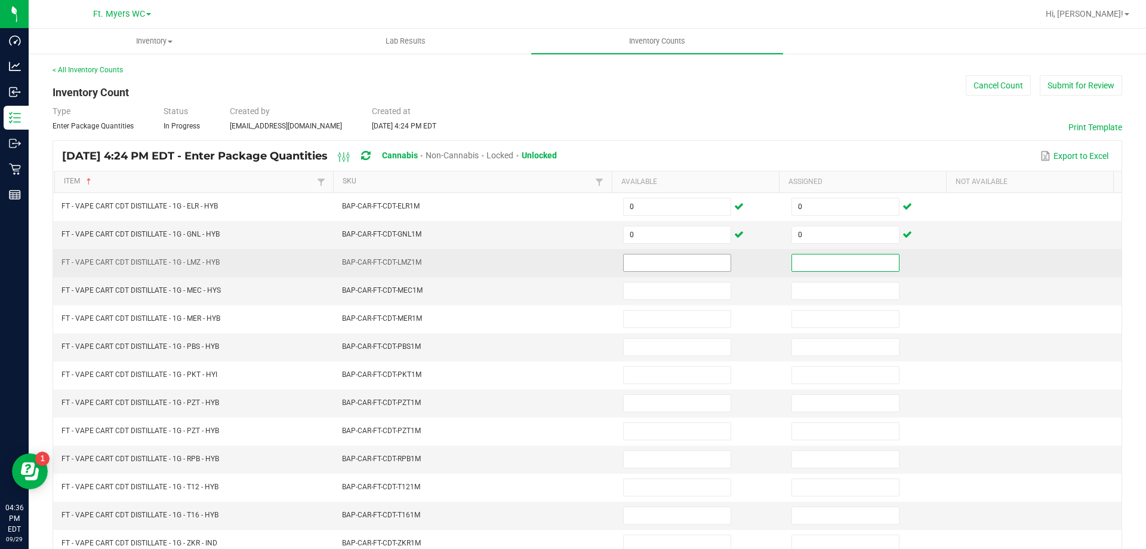
click at [625, 263] on input at bounding box center [677, 262] width 107 height 17
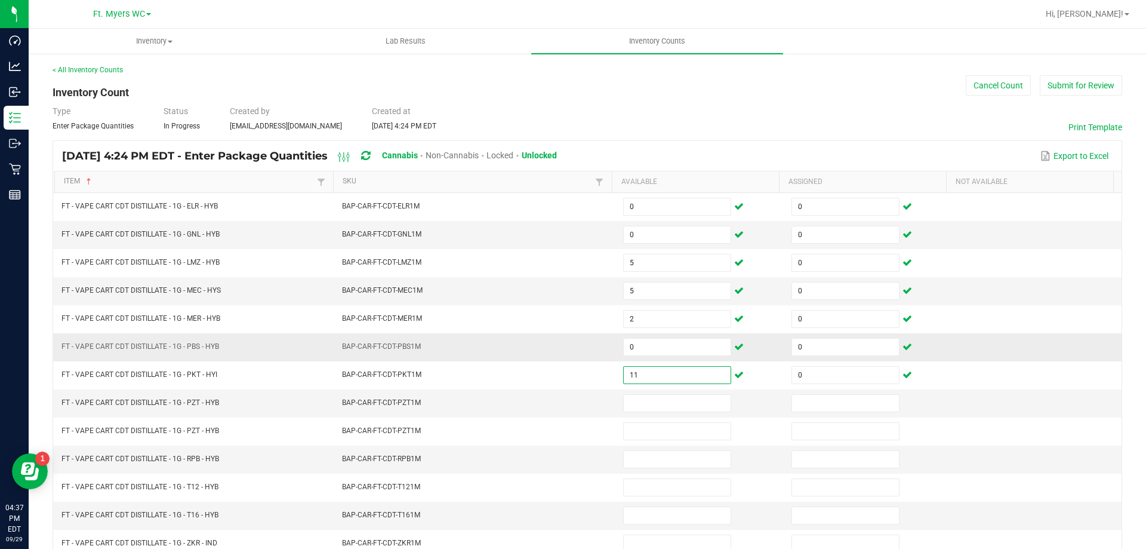
click at [472, 359] on tbody "FT - VAPE CART CDT DISTILLATE - 1G - ELR - HYB BAP-CAR-FT-CDT-ELR1M 0 0 FT - VA…" at bounding box center [587, 473] width 1068 height 561
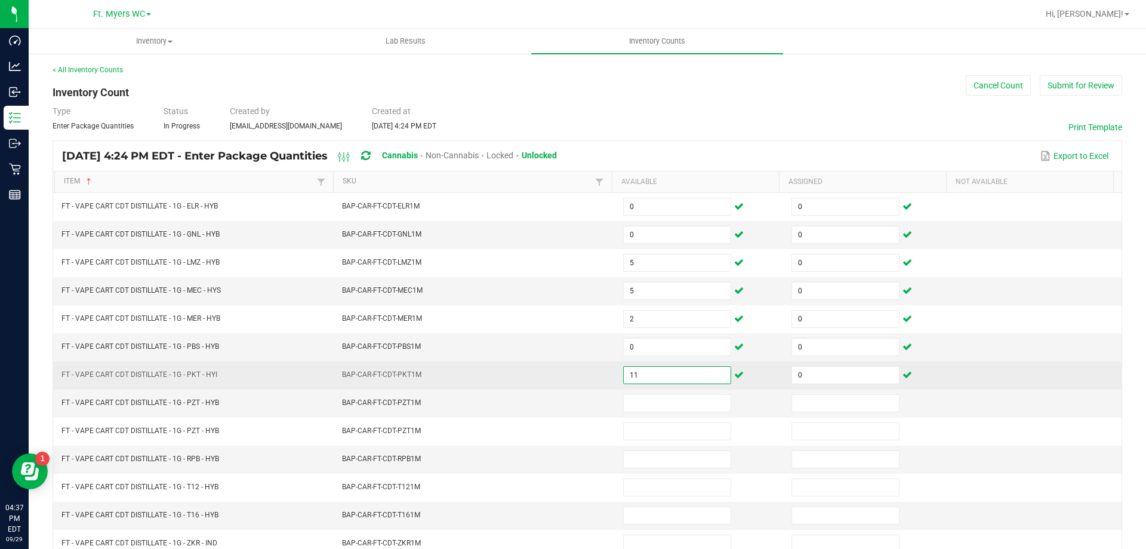
drag, startPoint x: 657, startPoint y: 372, endPoint x: 534, endPoint y: 372, distance: 123.6
click at [534, 372] on tr "FT - VAPE CART CDT DISTILLATE - 1G - PKT - HYI BAP-CAR-FT-CDT-PKT1M 11 0" at bounding box center [587, 375] width 1068 height 28
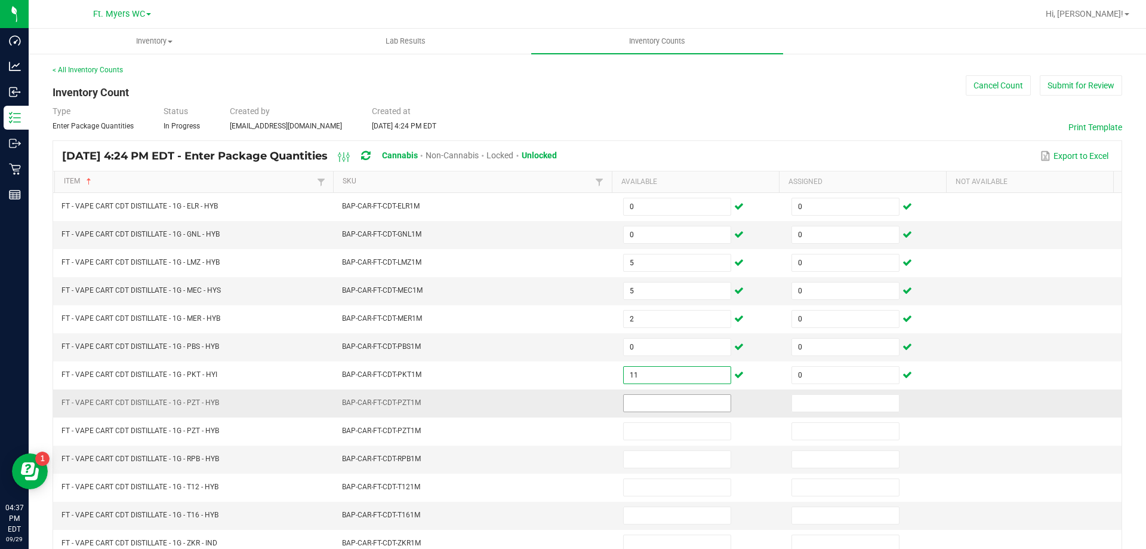
click at [624, 396] on input at bounding box center [677, 403] width 107 height 17
paste input "11"
drag, startPoint x: 805, startPoint y: 405, endPoint x: 821, endPoint y: 400, distance: 16.8
click at [817, 404] on input at bounding box center [845, 403] width 107 height 17
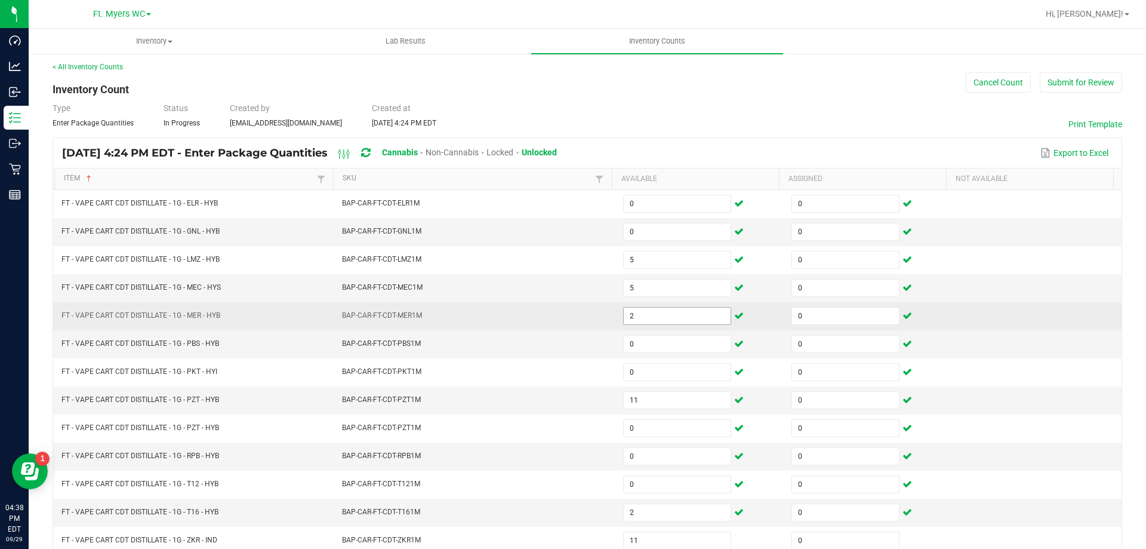
scroll to position [248, 0]
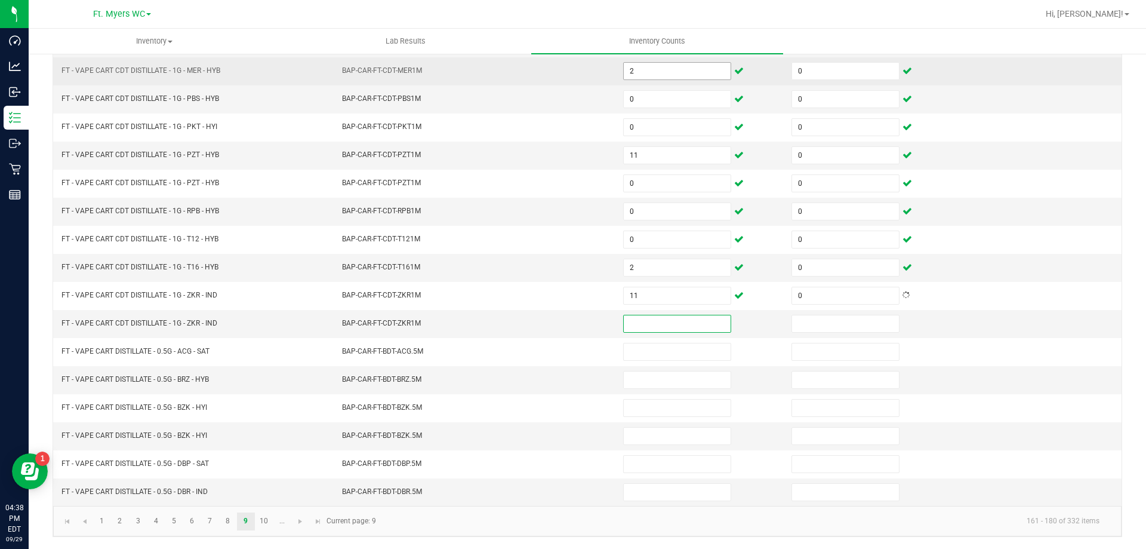
click at [688, 327] on input at bounding box center [677, 323] width 107 height 17
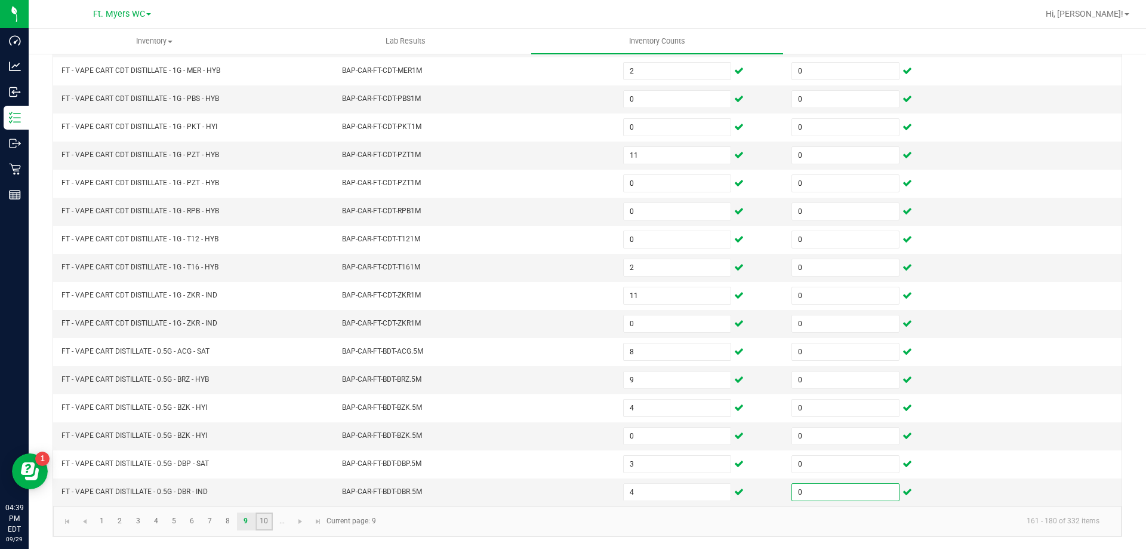
click at [257, 517] on link "10" at bounding box center [263, 521] width 17 height 18
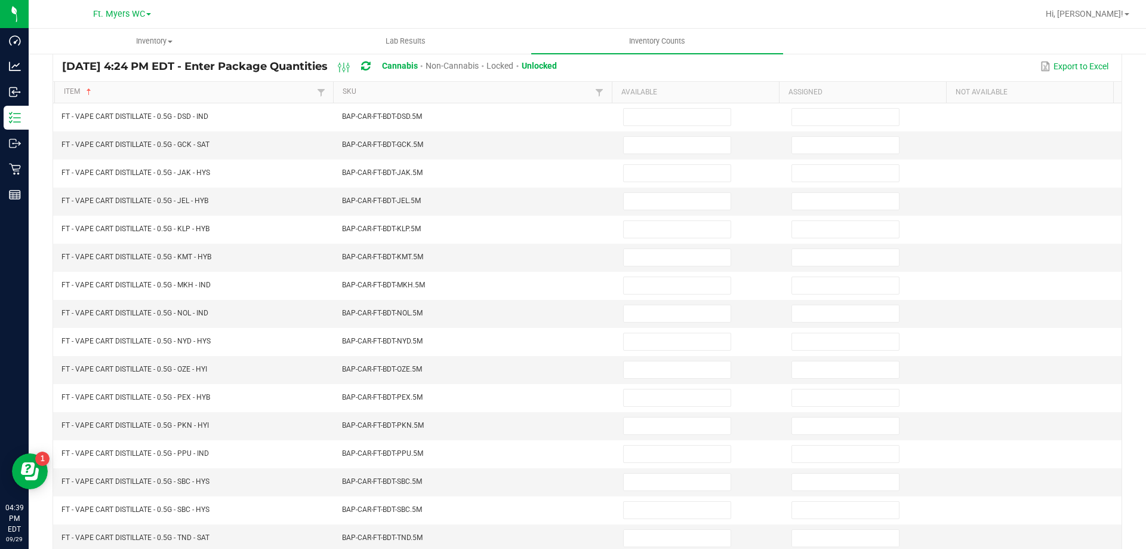
scroll to position [0, 0]
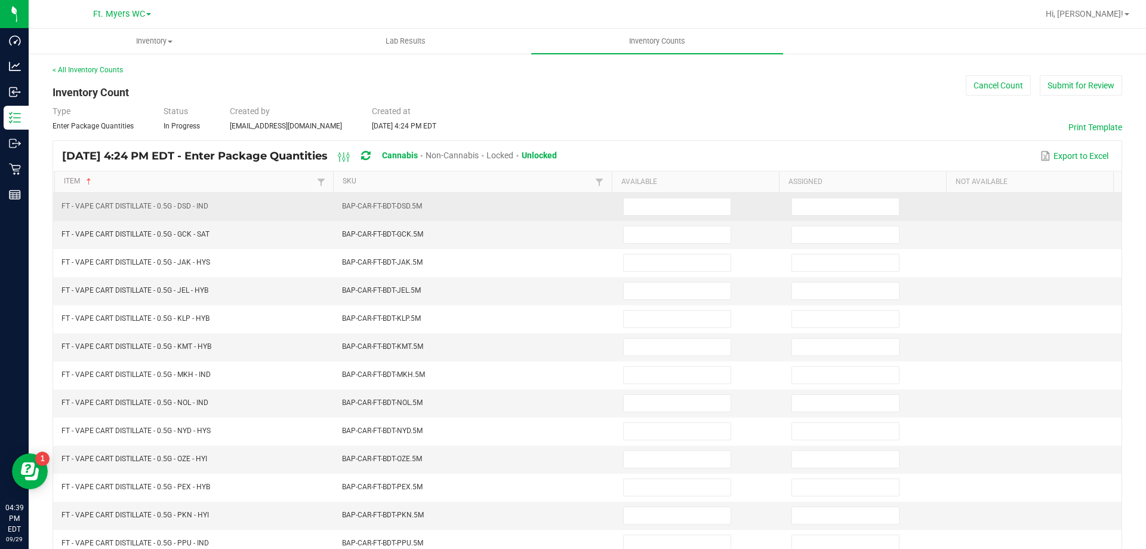
click at [639, 218] on td at bounding box center [700, 207] width 168 height 28
click at [643, 207] on input at bounding box center [677, 206] width 107 height 17
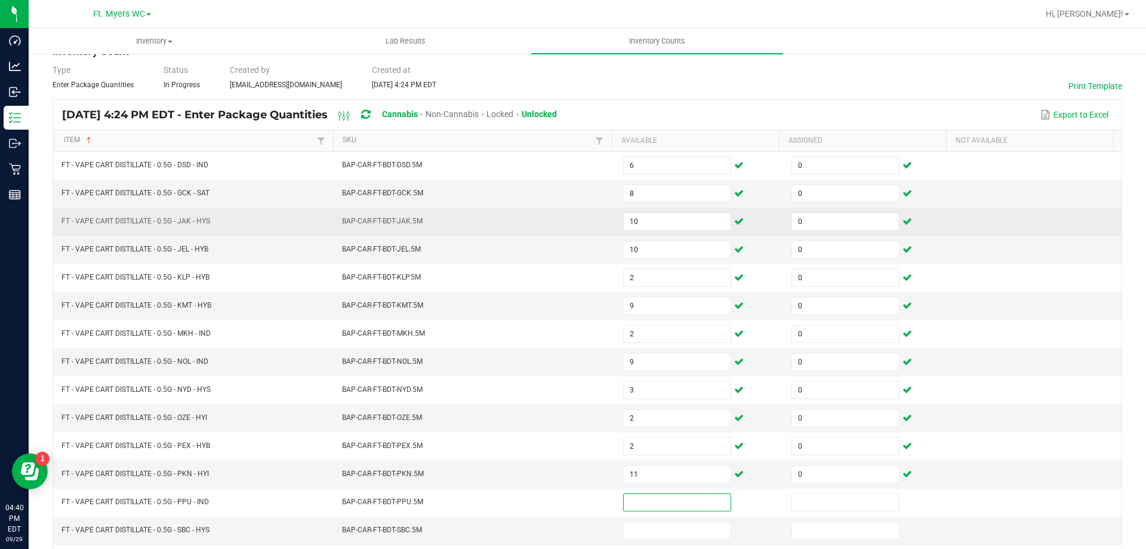
scroll to position [63, 0]
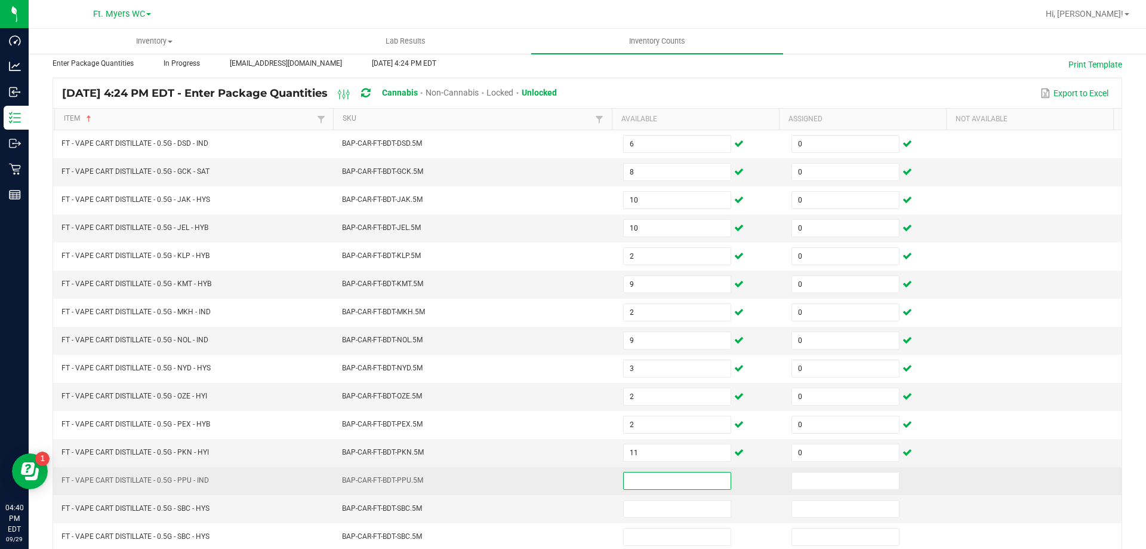
click at [630, 481] on input at bounding box center [677, 480] width 107 height 17
click at [635, 489] on span at bounding box center [677, 481] width 108 height 18
click at [635, 488] on input at bounding box center [677, 480] width 107 height 17
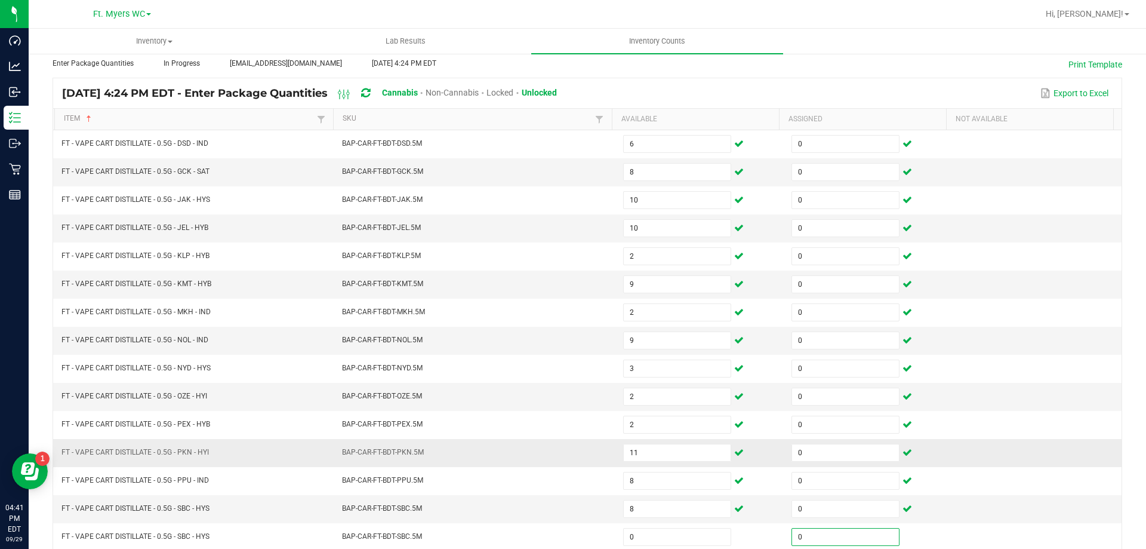
scroll to position [248, 0]
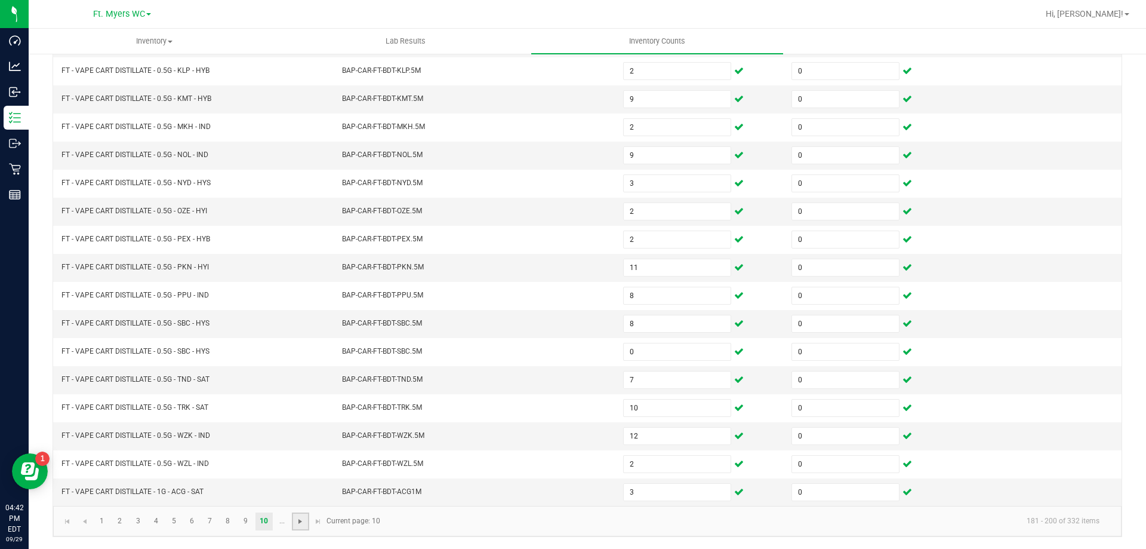
click at [298, 517] on span "Go to the next page" at bounding box center [300, 521] width 10 height 10
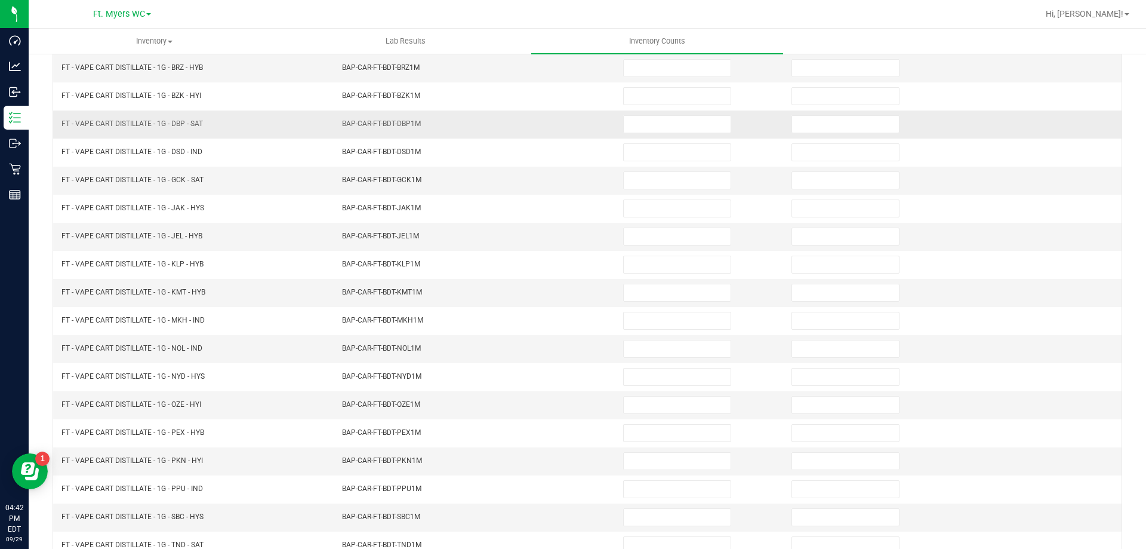
scroll to position [9, 0]
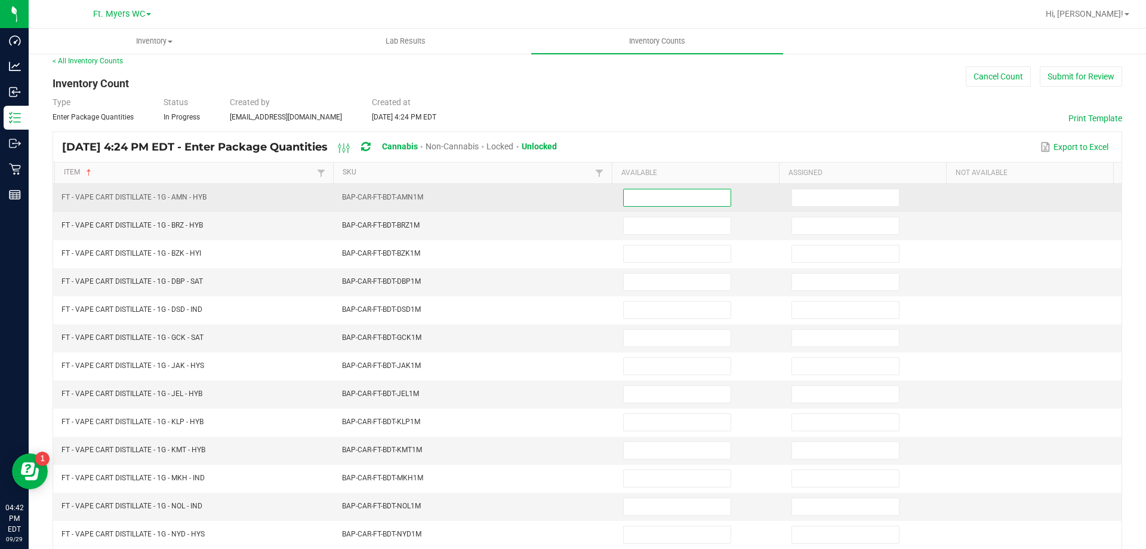
click at [651, 192] on input at bounding box center [677, 197] width 107 height 17
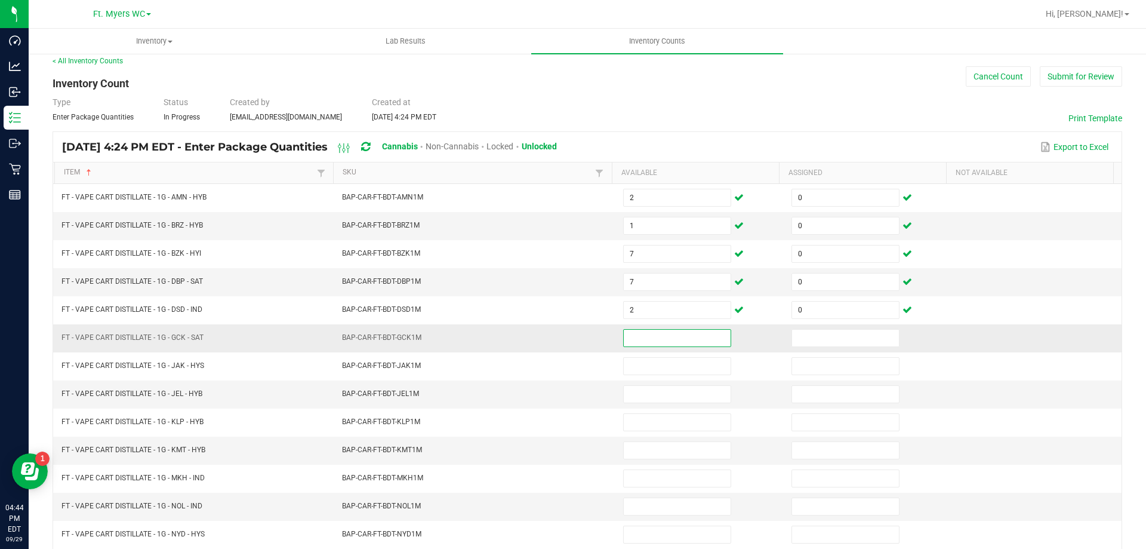
click at [673, 332] on input at bounding box center [677, 338] width 107 height 17
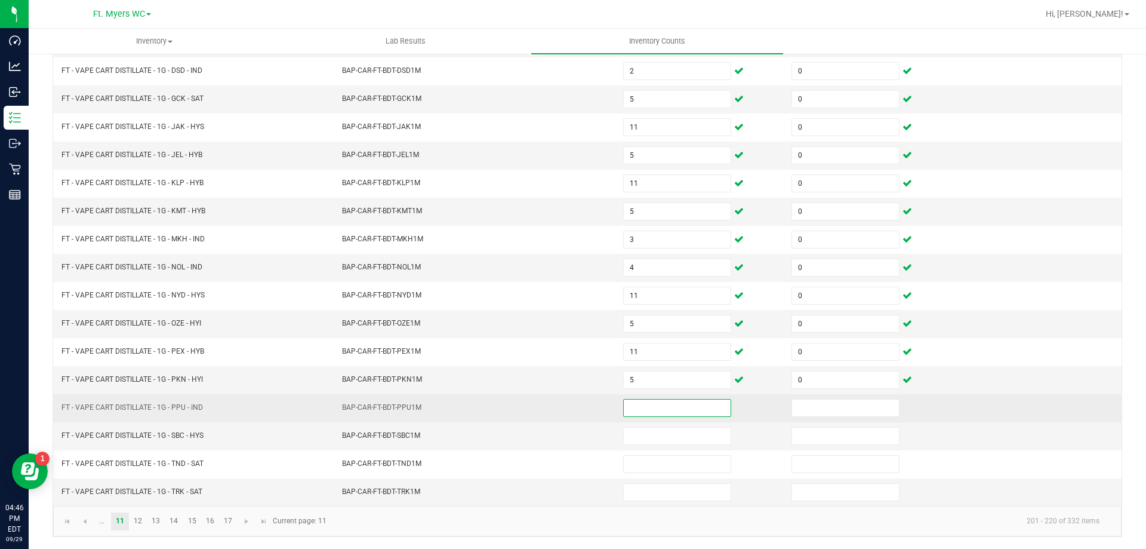
click at [651, 404] on input at bounding box center [677, 407] width 107 height 17
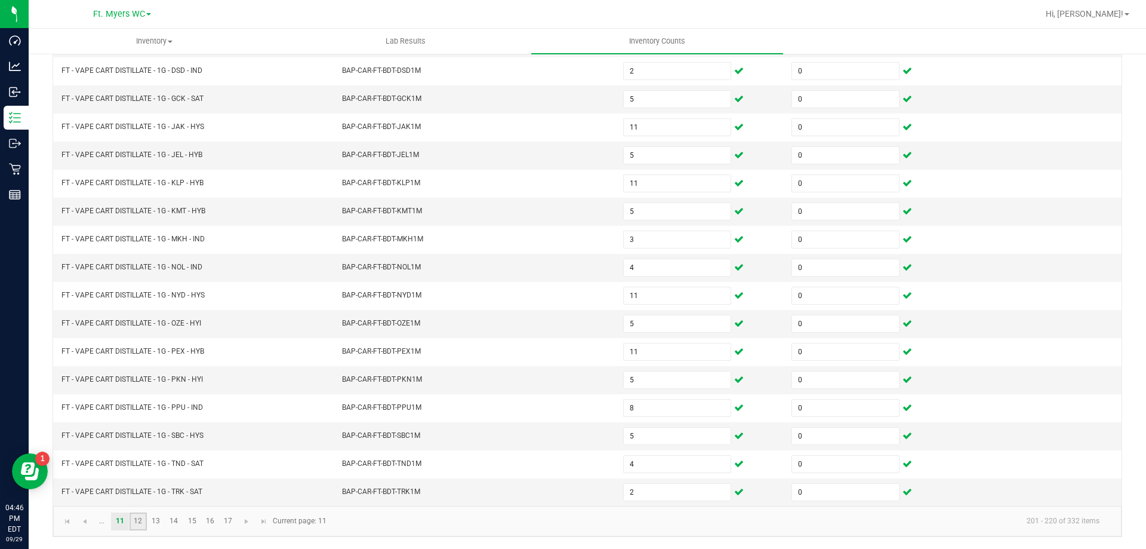
click at [133, 519] on link "12" at bounding box center [138, 521] width 17 height 18
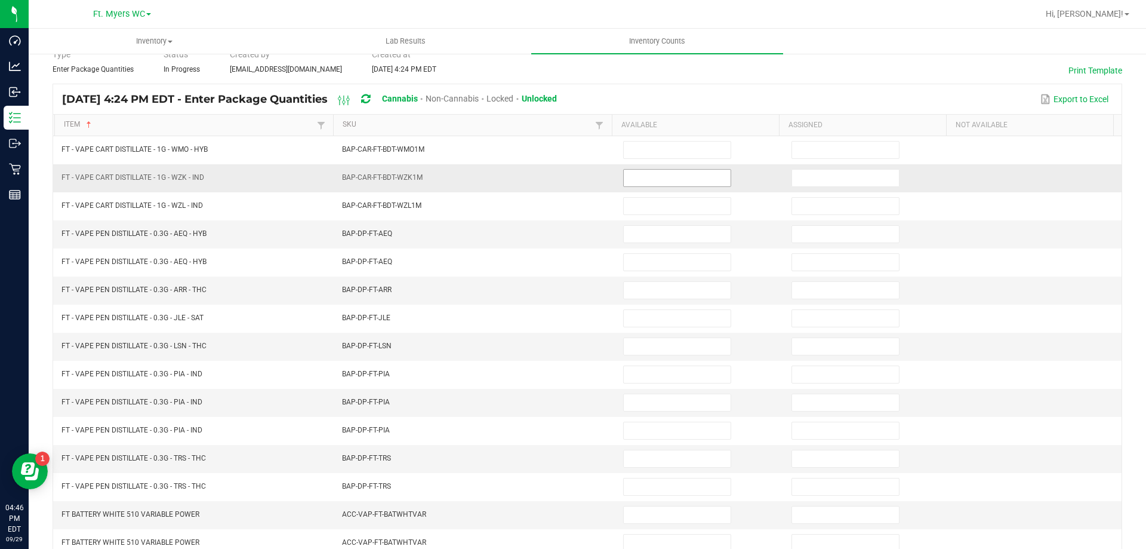
scroll to position [0, 0]
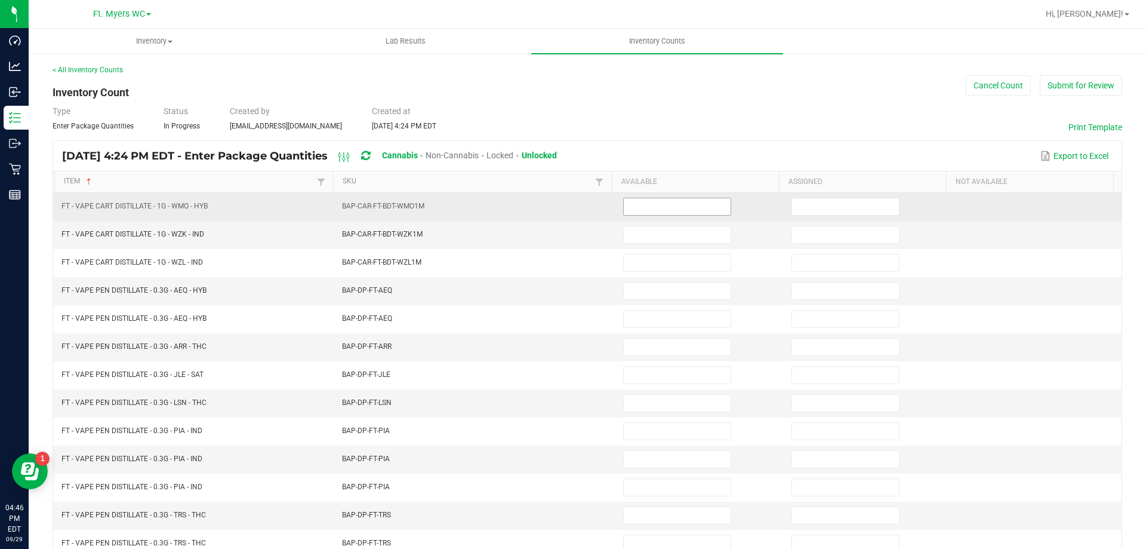
click at [698, 205] on input at bounding box center [677, 206] width 107 height 17
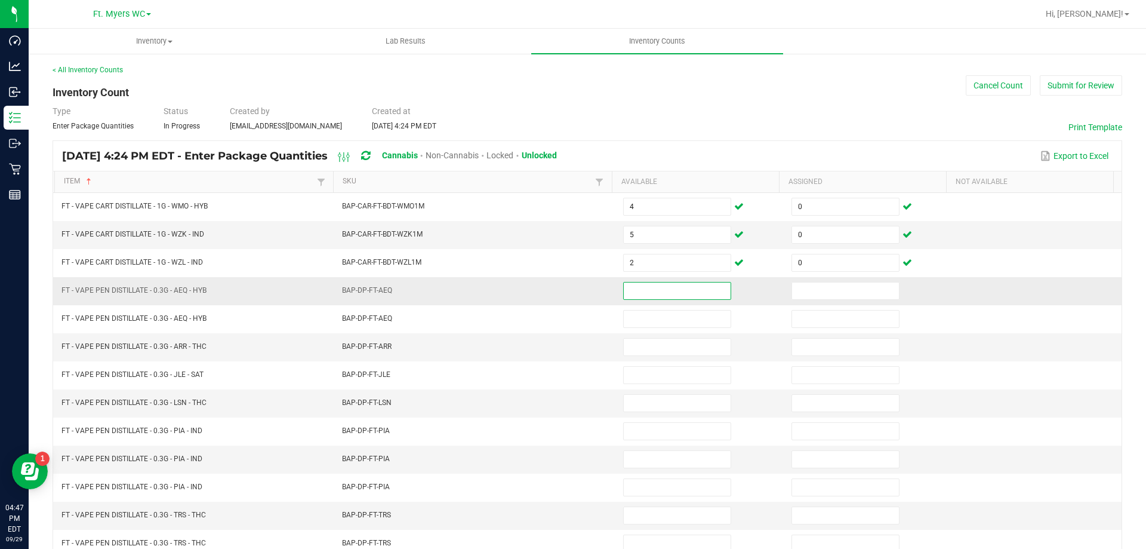
click at [683, 290] on input at bounding box center [677, 290] width 107 height 17
drag, startPoint x: 638, startPoint y: 459, endPoint x: 171, endPoint y: 572, distance: 479.7
click at [171, 548] on html "Dashboard Analytics Inbound Inventory Outbound Retail Reports 04:48 PM EDT [DAT…" at bounding box center [573, 274] width 1146 height 549
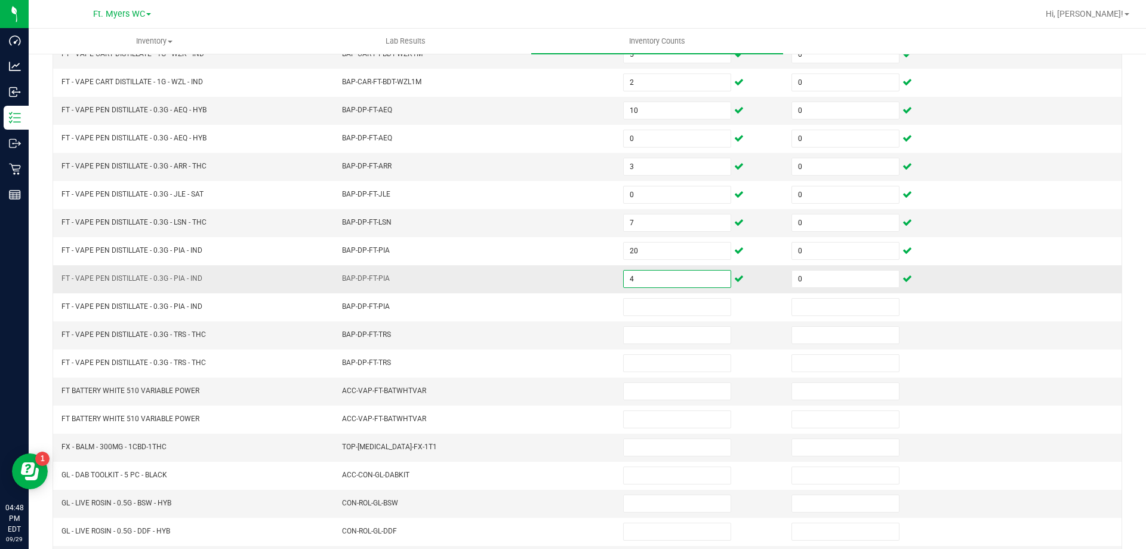
drag, startPoint x: 626, startPoint y: 279, endPoint x: 614, endPoint y: 279, distance: 11.3
click at [624, 279] on input "4" at bounding box center [677, 278] width 107 height 17
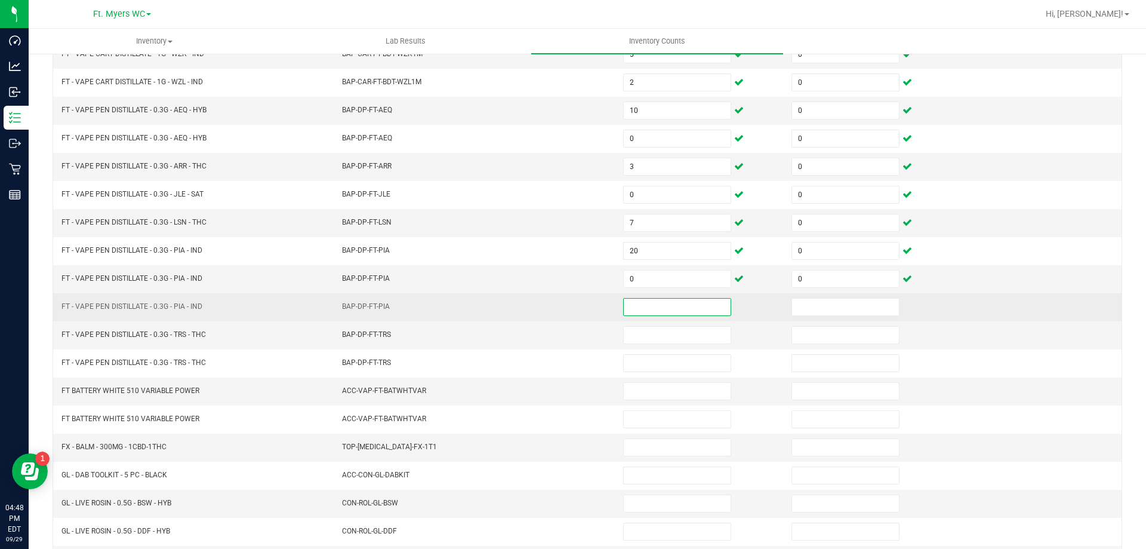
click at [681, 307] on input at bounding box center [677, 306] width 107 height 17
click at [835, 298] on input at bounding box center [845, 306] width 107 height 17
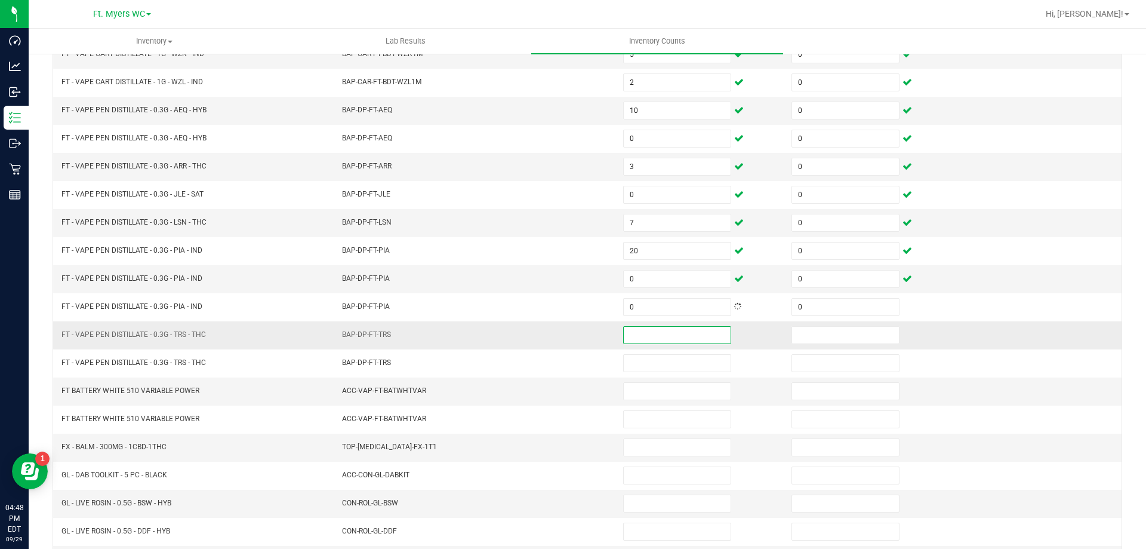
click at [700, 337] on input at bounding box center [677, 335] width 107 height 17
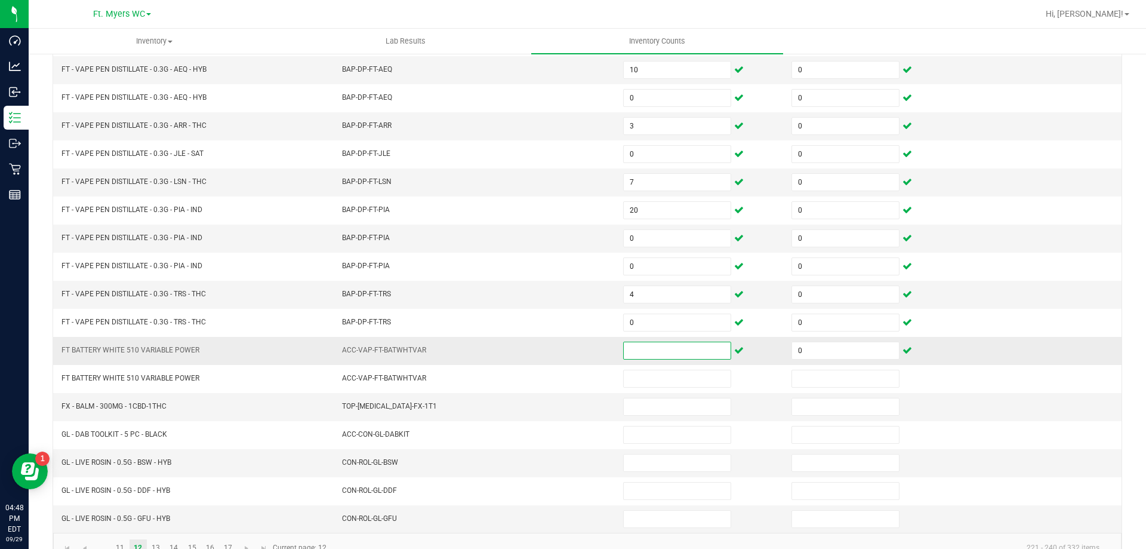
scroll to position [240, 0]
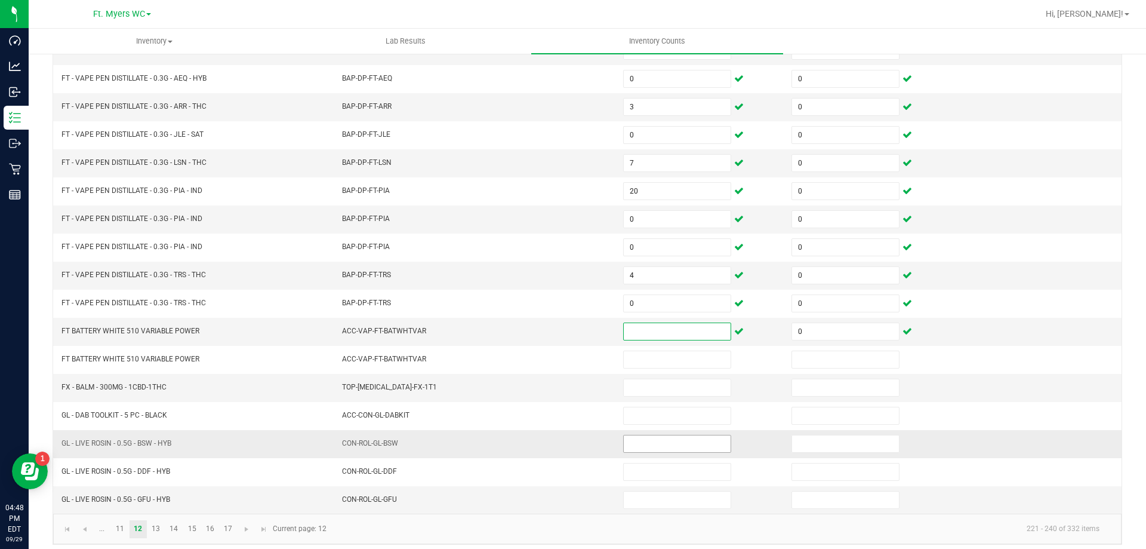
click at [650, 444] on input at bounding box center [677, 443] width 107 height 17
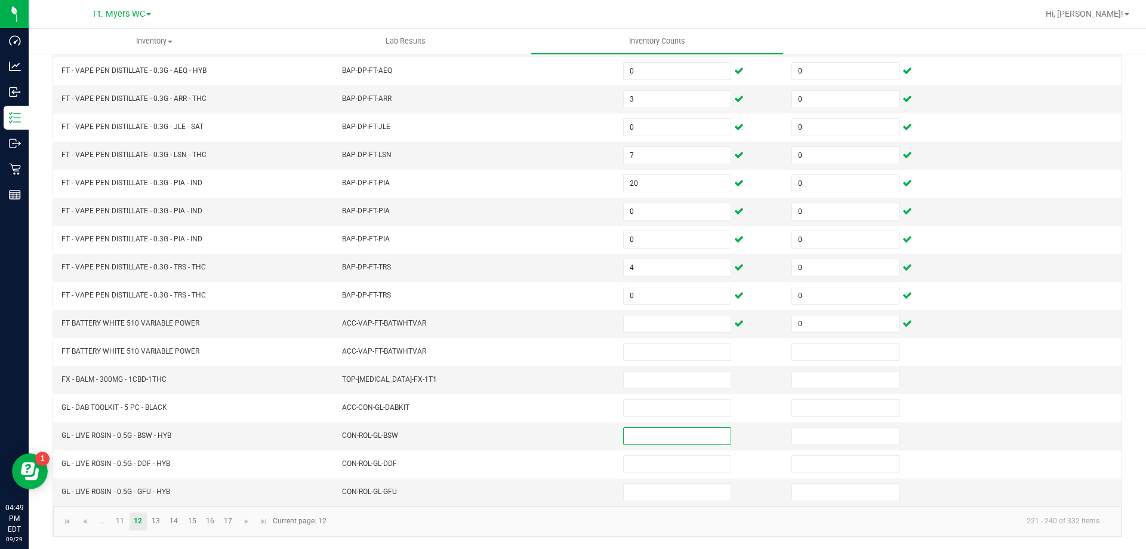
click at [1130, 199] on div "< All Inventory Counts Inventory Count Cancel Count Submit for Review Type Ente…" at bounding box center [587, 177] width 1117 height 744
